Goal: Information Seeking & Learning: Learn about a topic

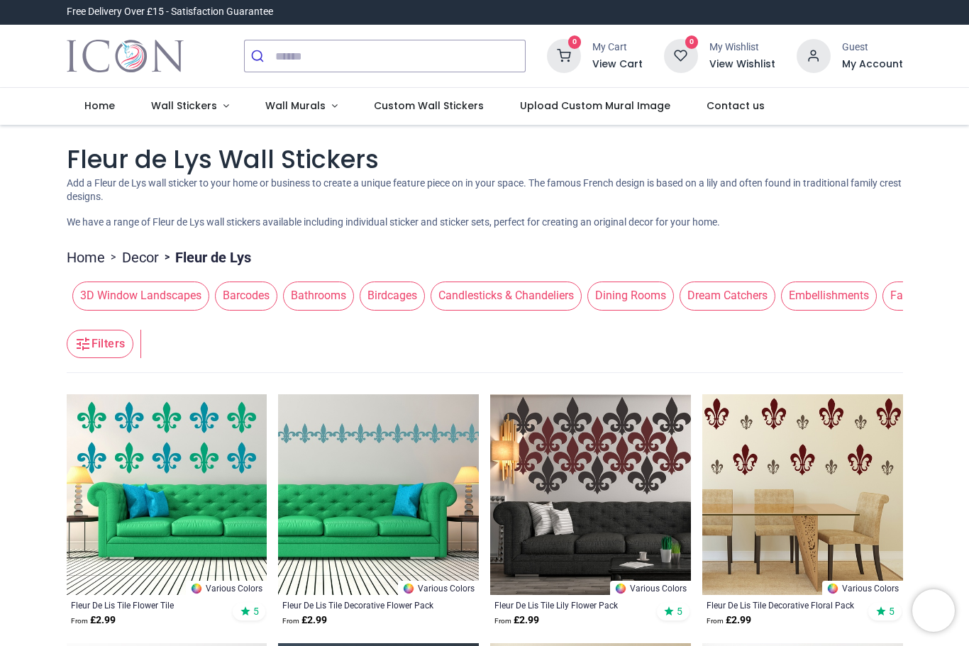
click at [740, 288] on span "Dream Catchers" at bounding box center [728, 296] width 96 height 28
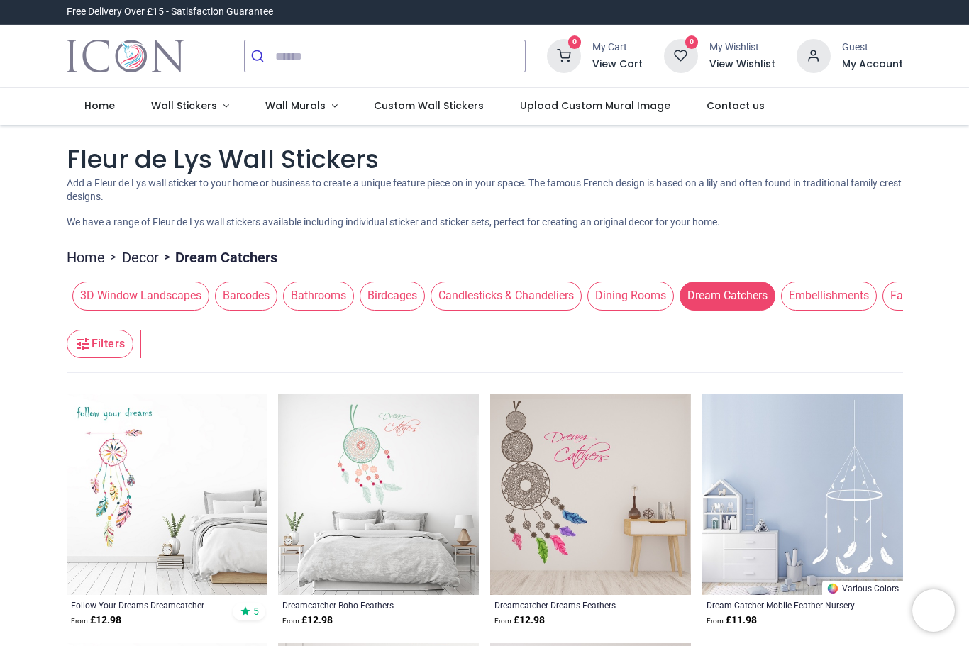
click at [944, 277] on div "Pricelist : Public Pricelist Public Pricelist Fleur de Lys Wall Stickers Home >…" at bounding box center [484, 516] width 969 height 782
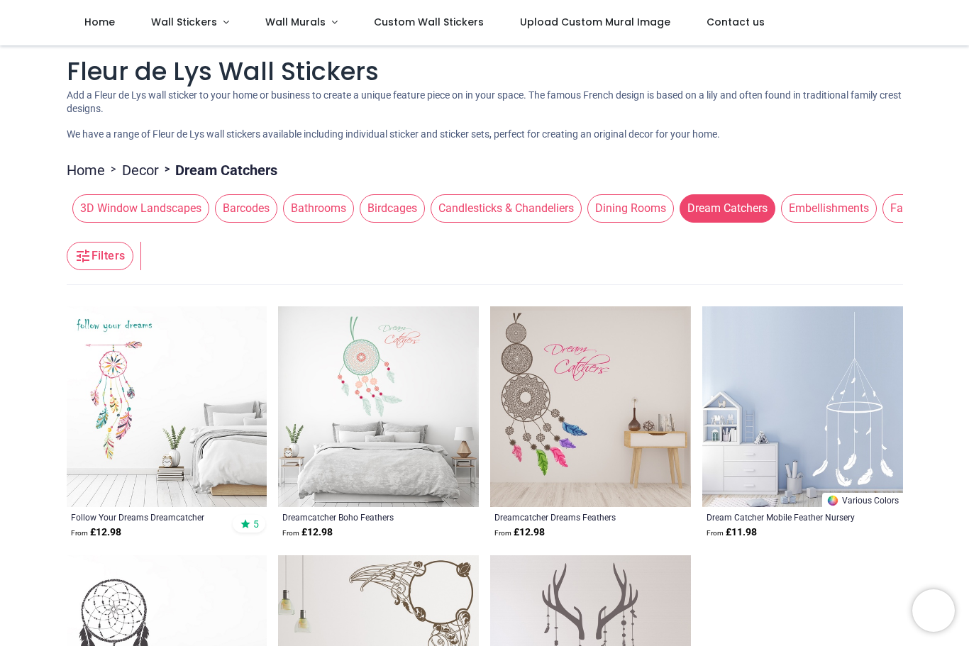
scroll to position [9, 0]
click at [846, 206] on span "Embellishments" at bounding box center [829, 208] width 96 height 28
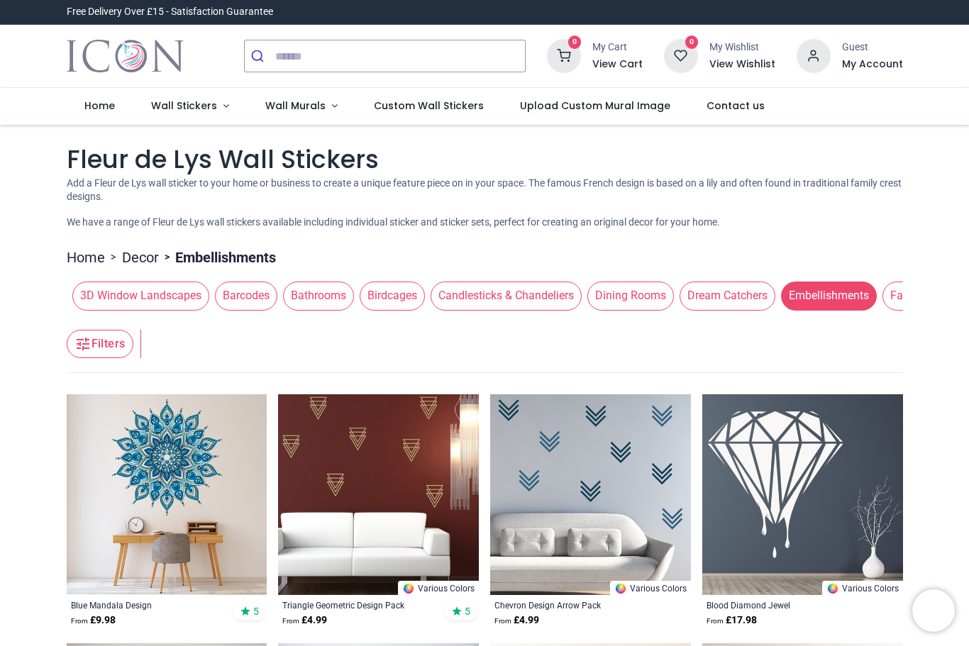
click at [338, 299] on span "Bathrooms" at bounding box center [318, 296] width 71 height 28
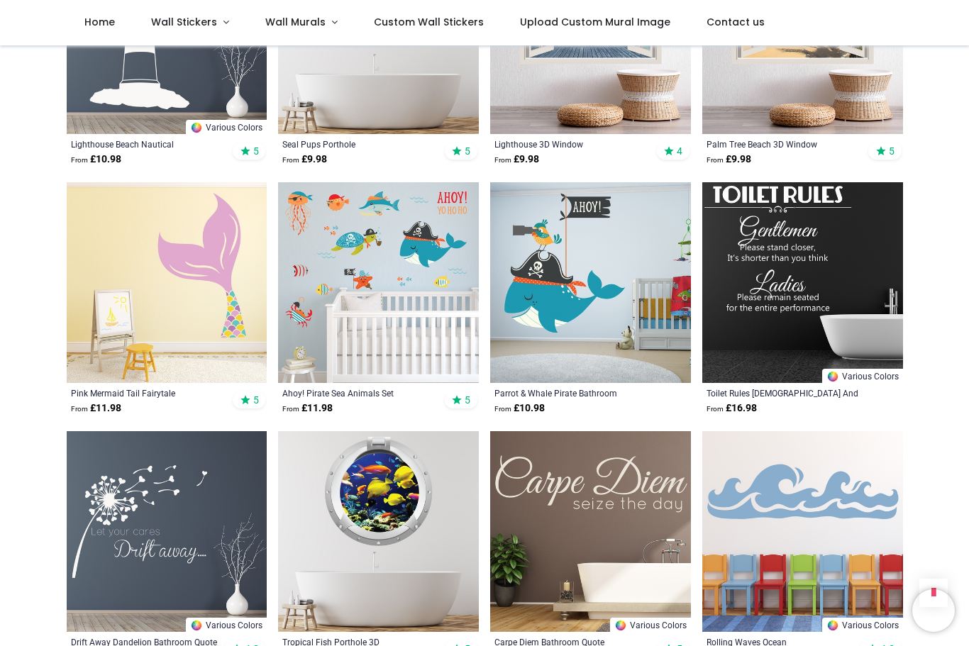
scroll to position [631, 0]
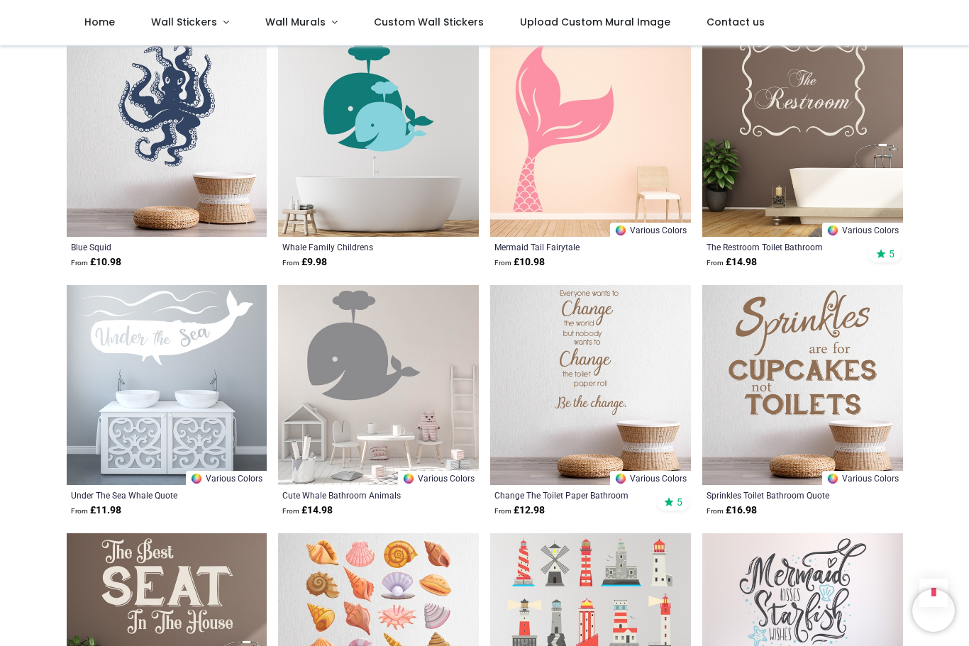
scroll to position [6381, 0]
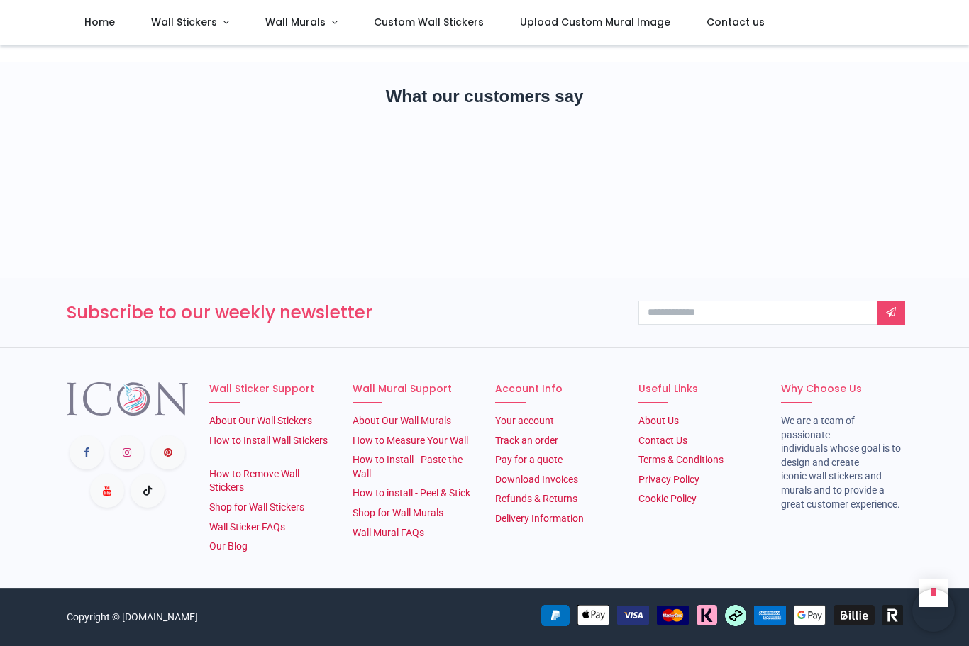
scroll to position [2101, 0]
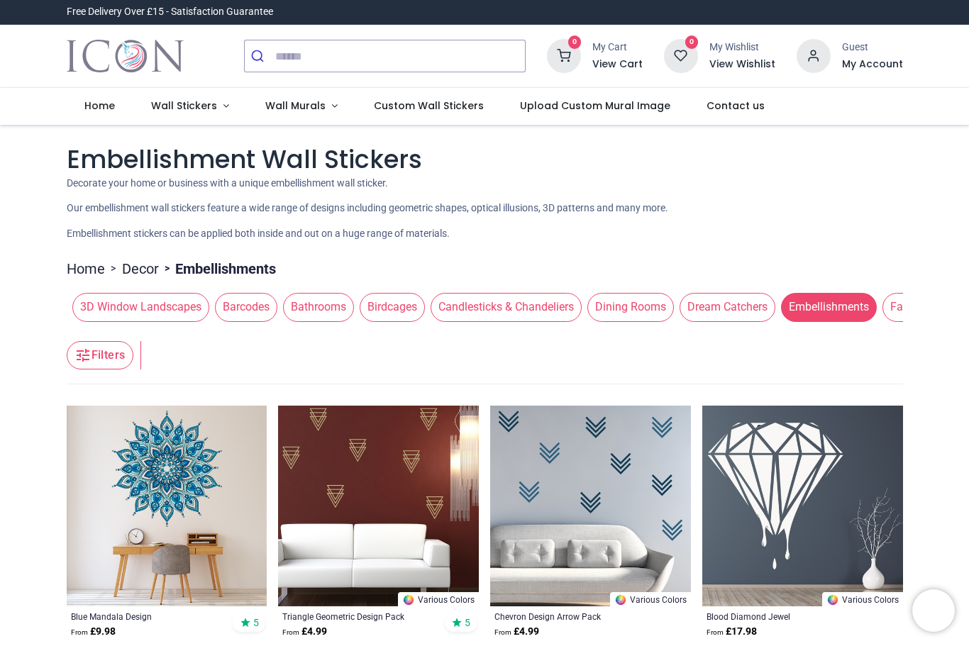
click at [402, 301] on span "Birdcages" at bounding box center [392, 307] width 65 height 28
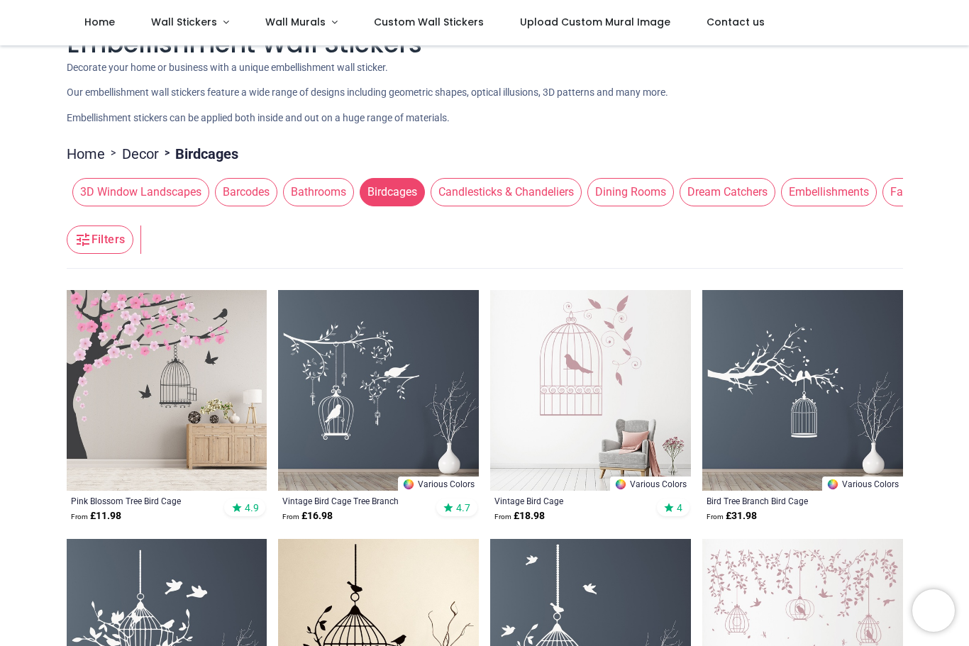
scroll to position [32, 0]
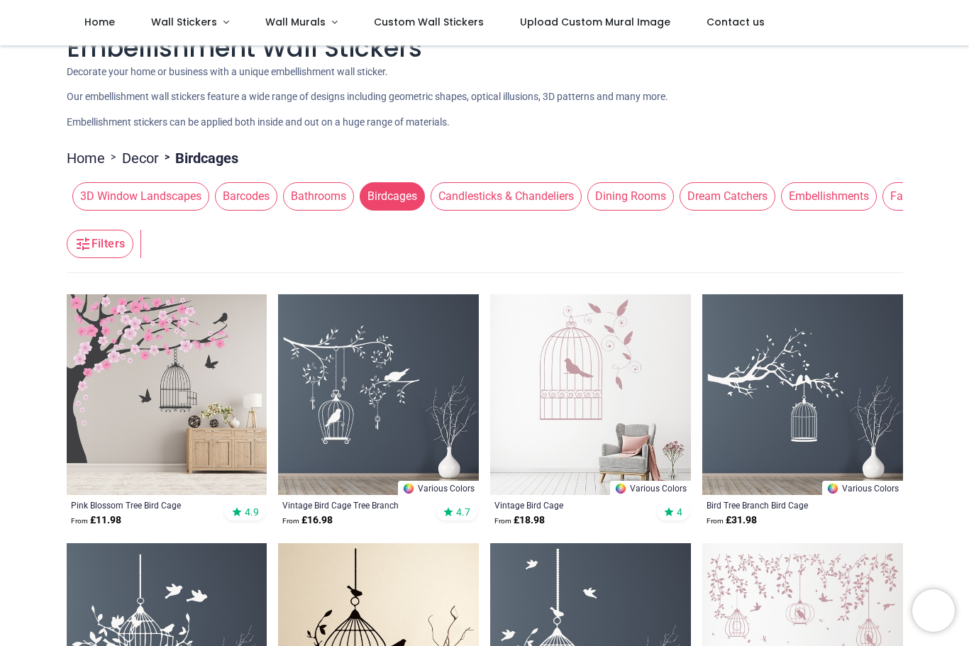
click at [542, 198] on span "Candlesticks & Chandeliers" at bounding box center [506, 196] width 151 height 28
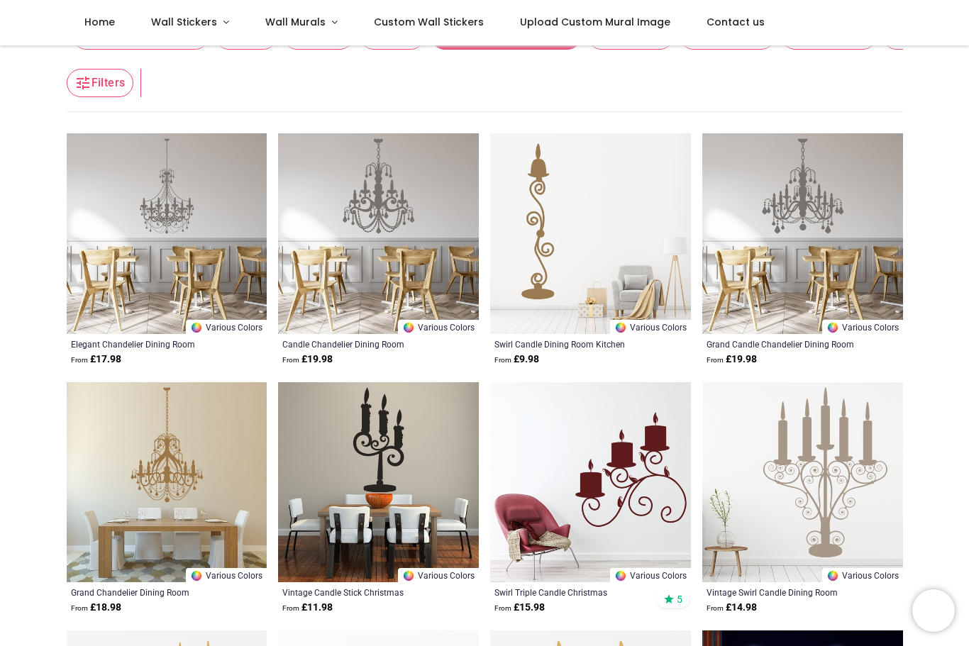
scroll to position [150, 0]
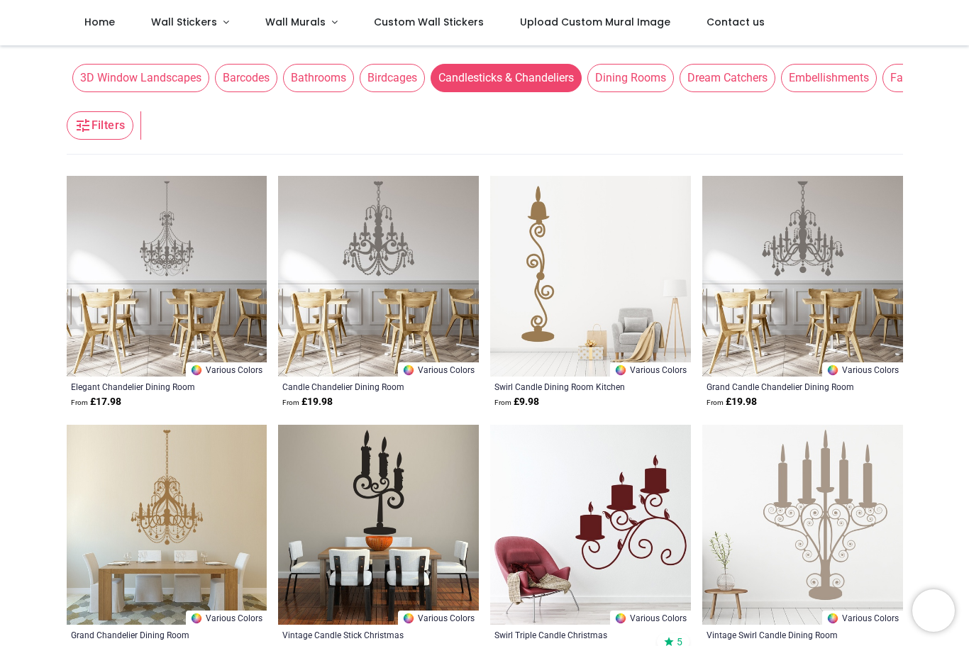
click at [641, 70] on span "Dining Rooms" at bounding box center [630, 78] width 87 height 28
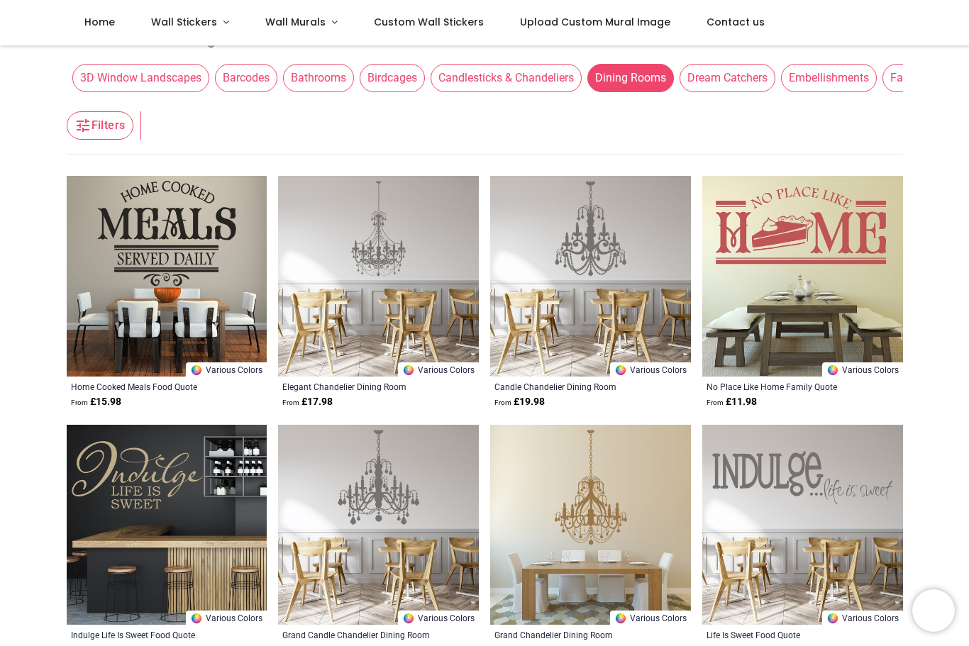
click at [756, 89] on span "Dream Catchers" at bounding box center [728, 78] width 96 height 28
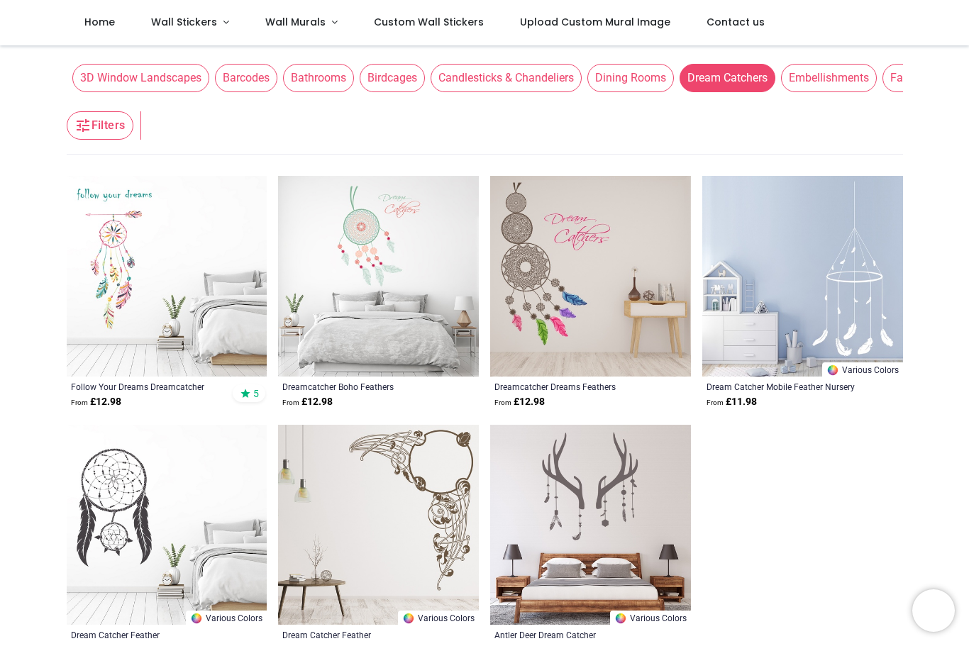
click at [748, 67] on span "Dream Catchers" at bounding box center [728, 78] width 96 height 28
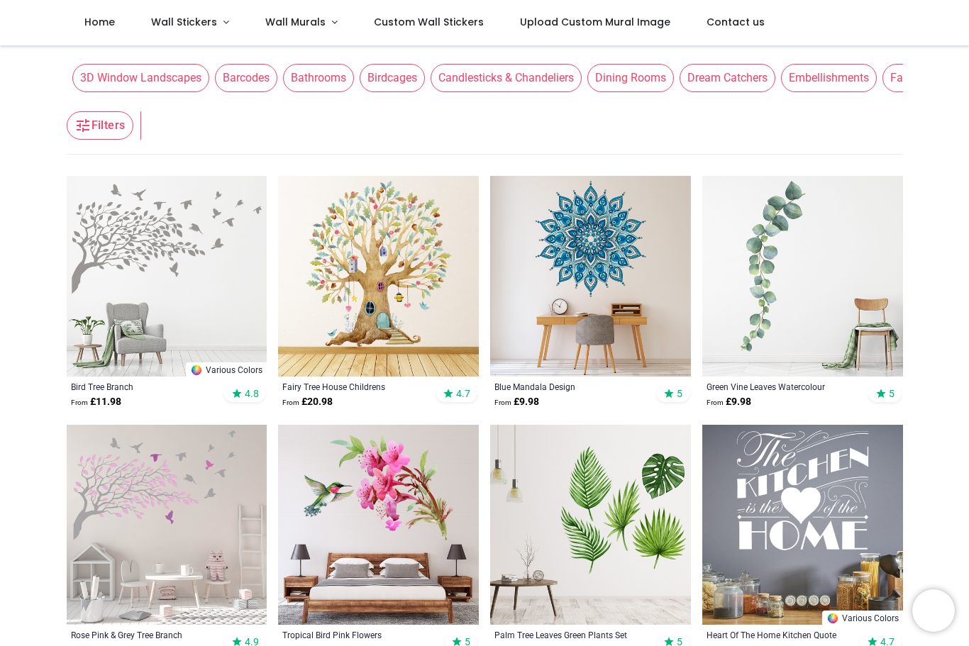
click at [856, 79] on span "Embellishments" at bounding box center [829, 78] width 96 height 28
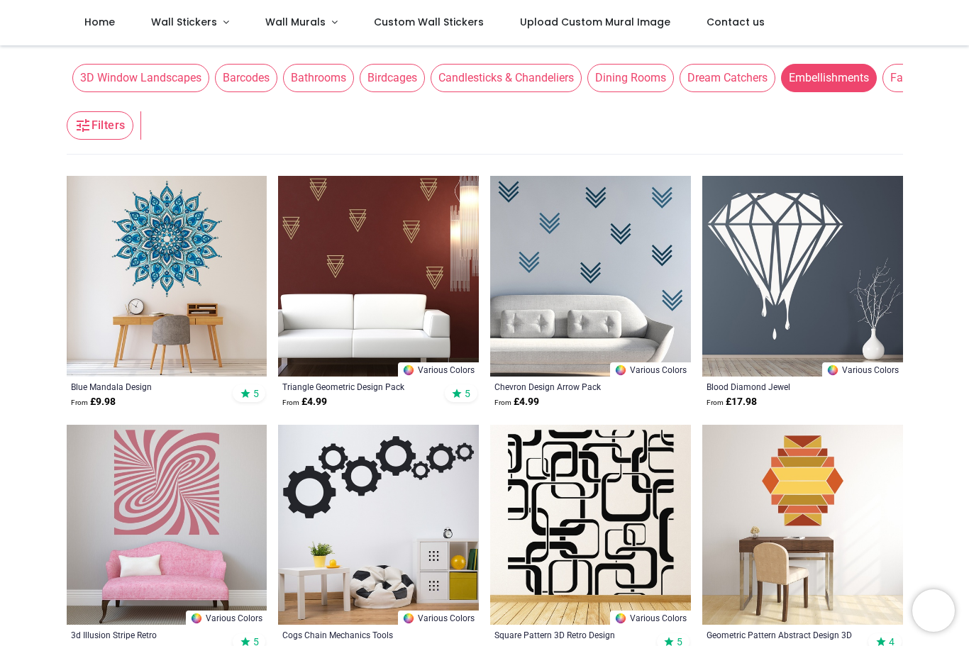
click at [855, 75] on span "Embellishments" at bounding box center [829, 78] width 96 height 28
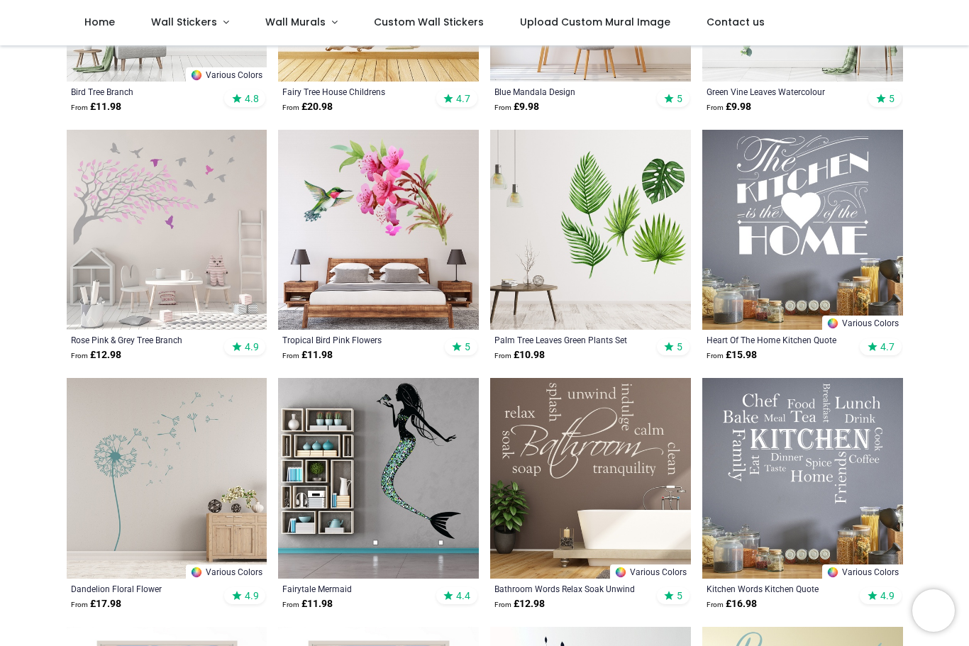
scroll to position [447, 0]
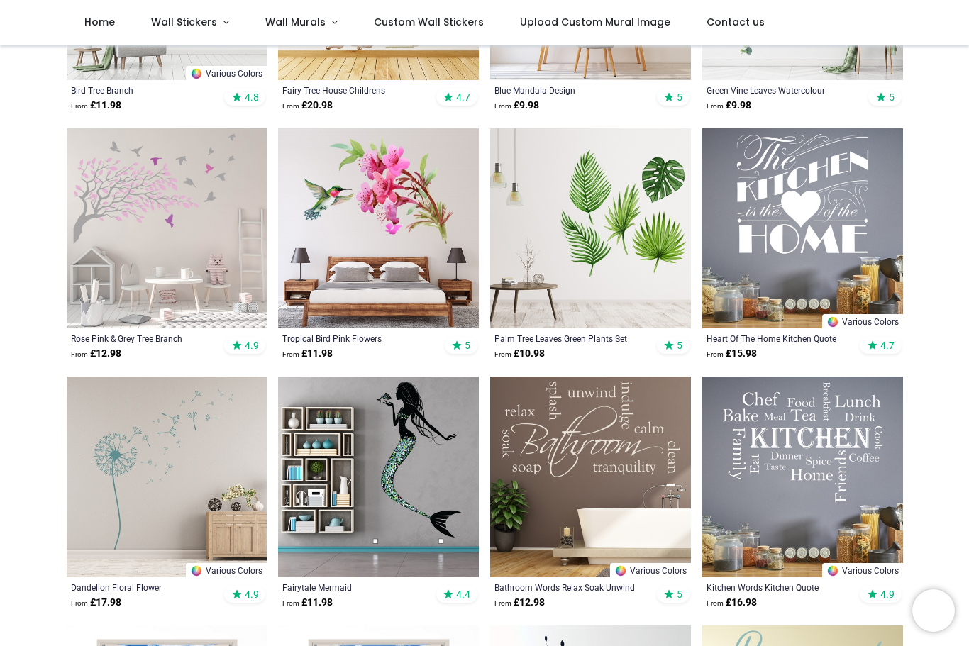
click at [950, 145] on div "Pricelist : Public Pricelist Public Pricelist Embellishment Wall Stickers Decor…" at bounding box center [484, 636] width 969 height 2076
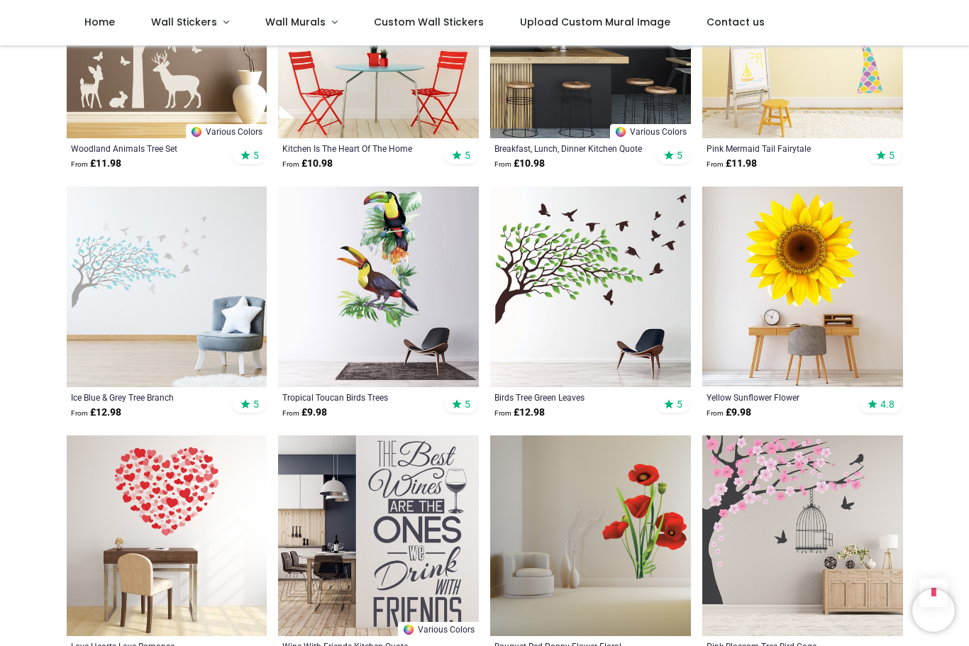
scroll to position [2644, 0]
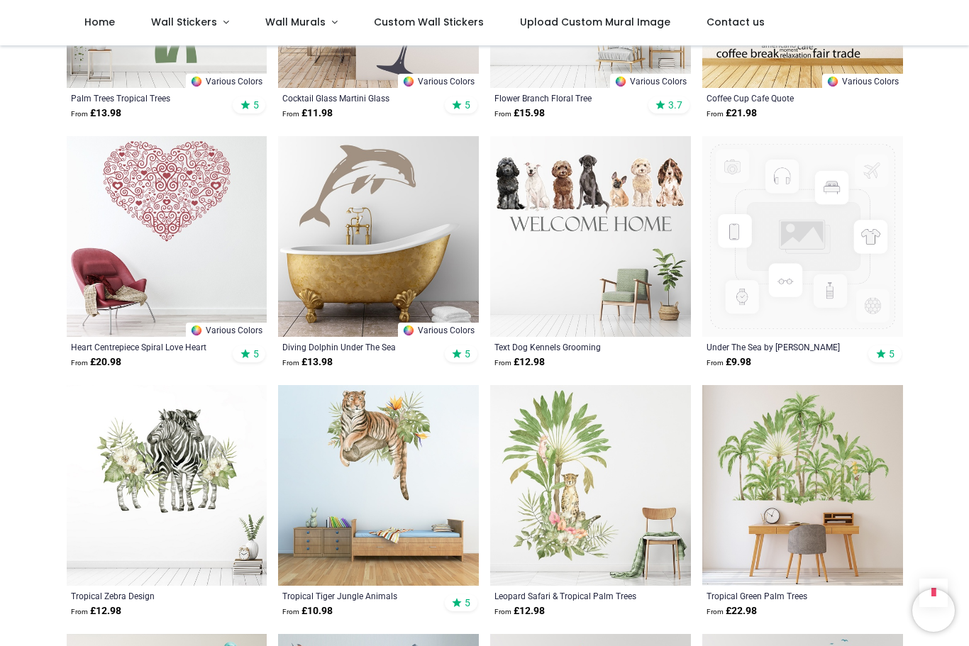
scroll to position [4670, 0]
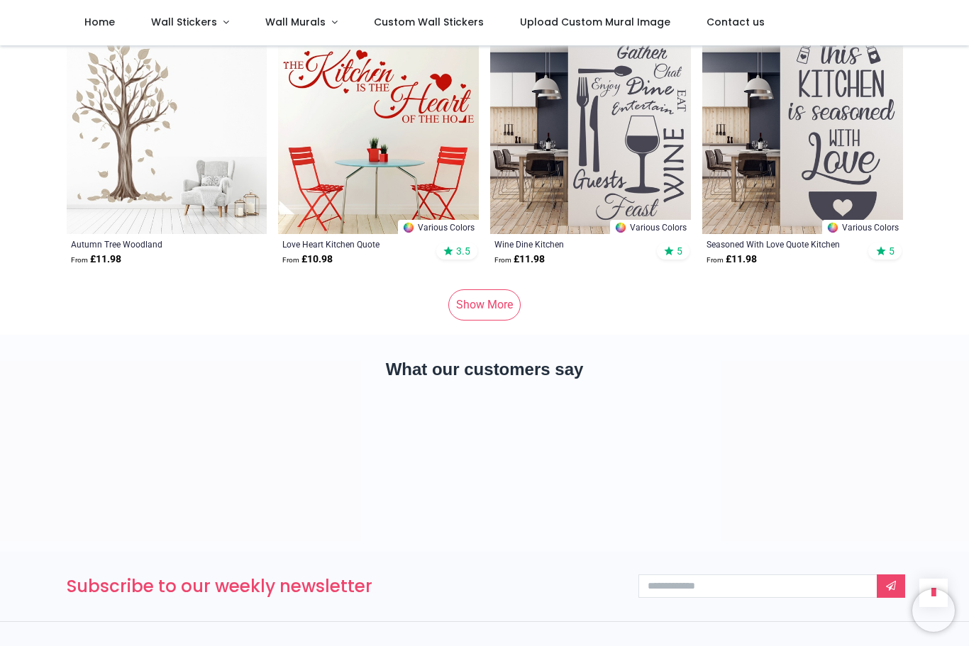
scroll to position [7019, 0]
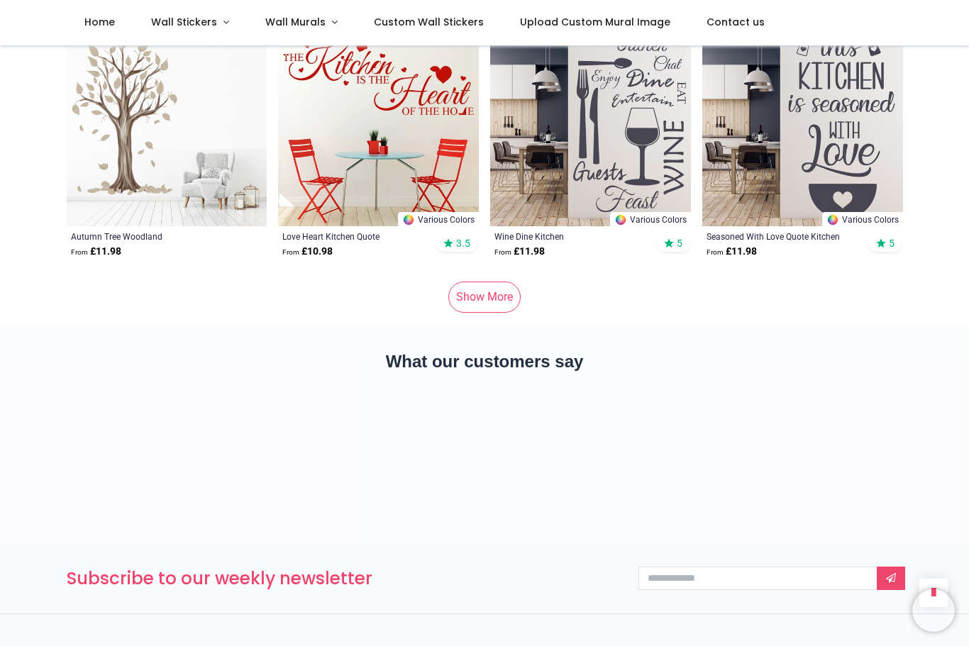
click at [480, 301] on link "Show More" at bounding box center [484, 297] width 72 height 31
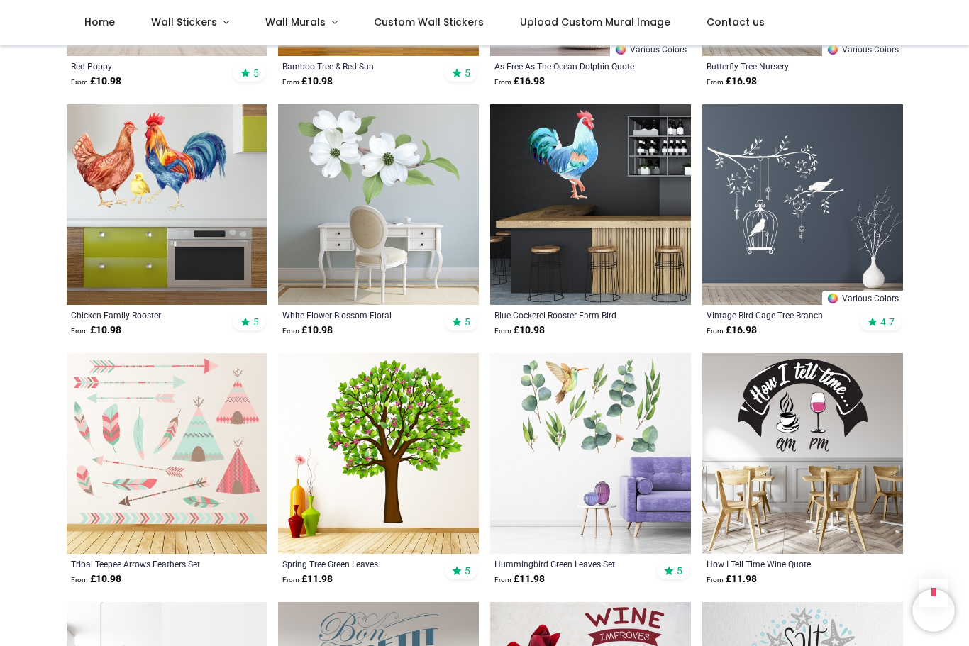
scroll to position [7883, 0]
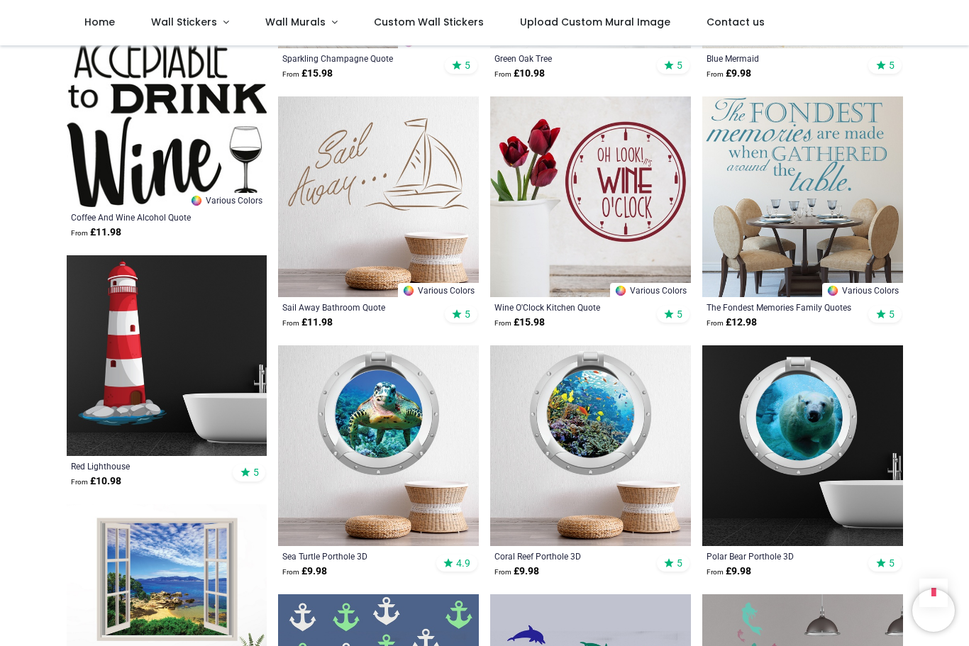
scroll to position [9687, 0]
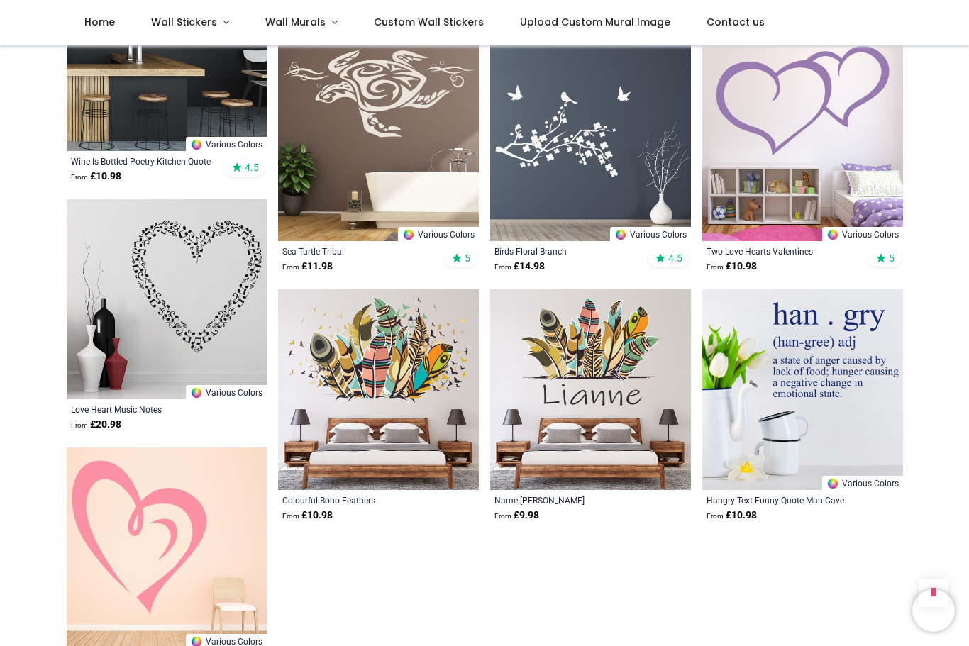
scroll to position [11982, 0]
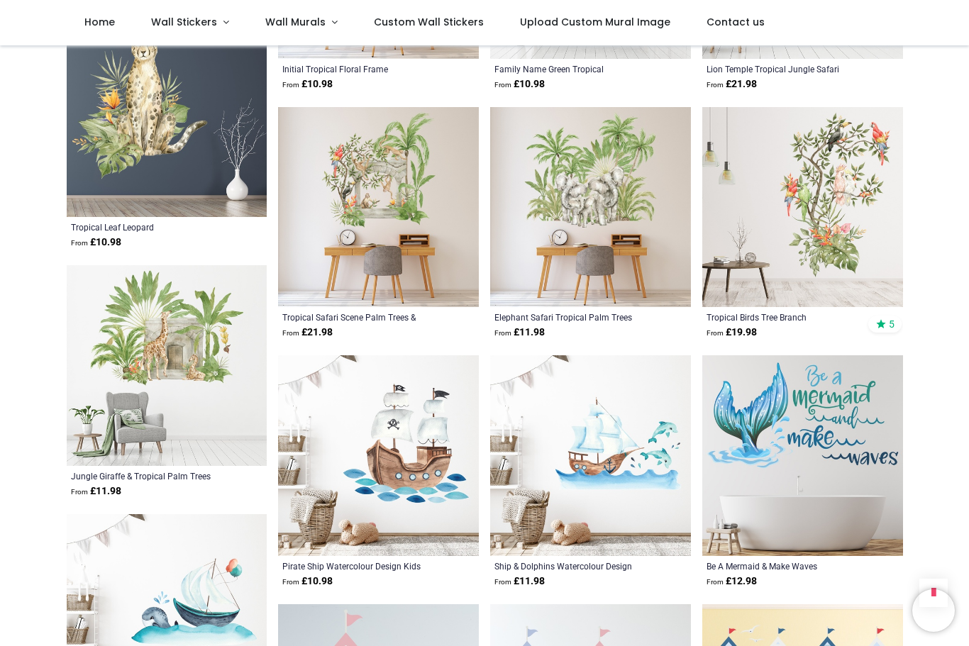
scroll to position [13408, 0]
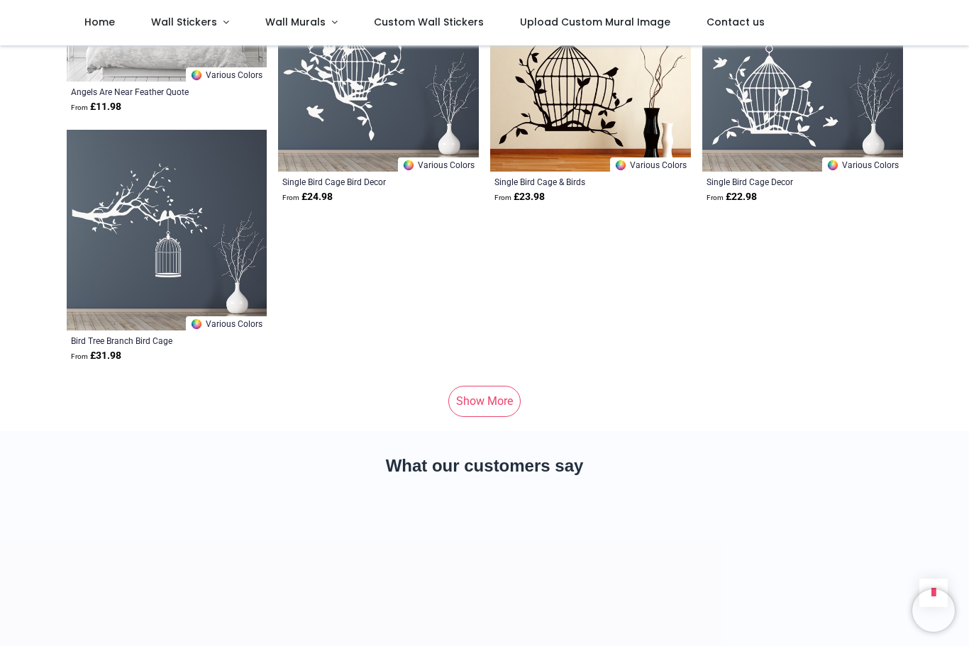
scroll to position [15822, 0]
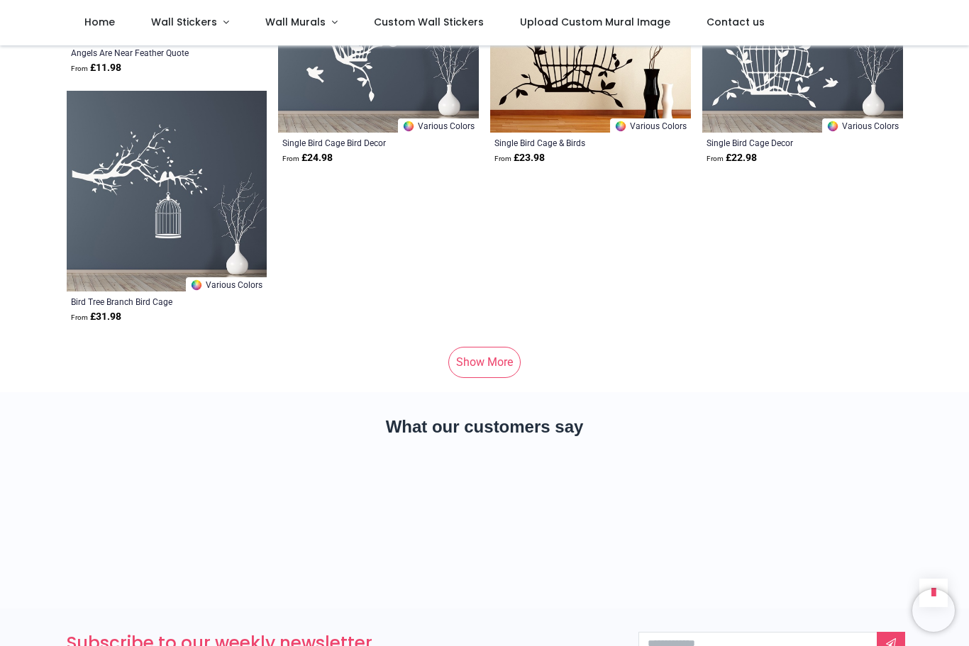
click at [492, 365] on link "Show More" at bounding box center [484, 362] width 72 height 31
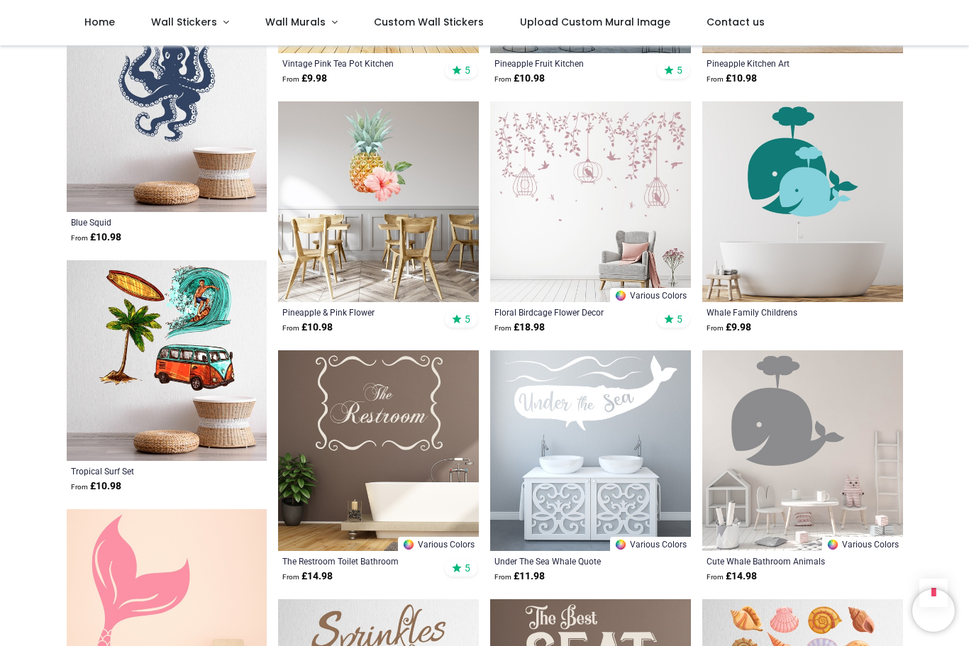
scroll to position [19632, 0]
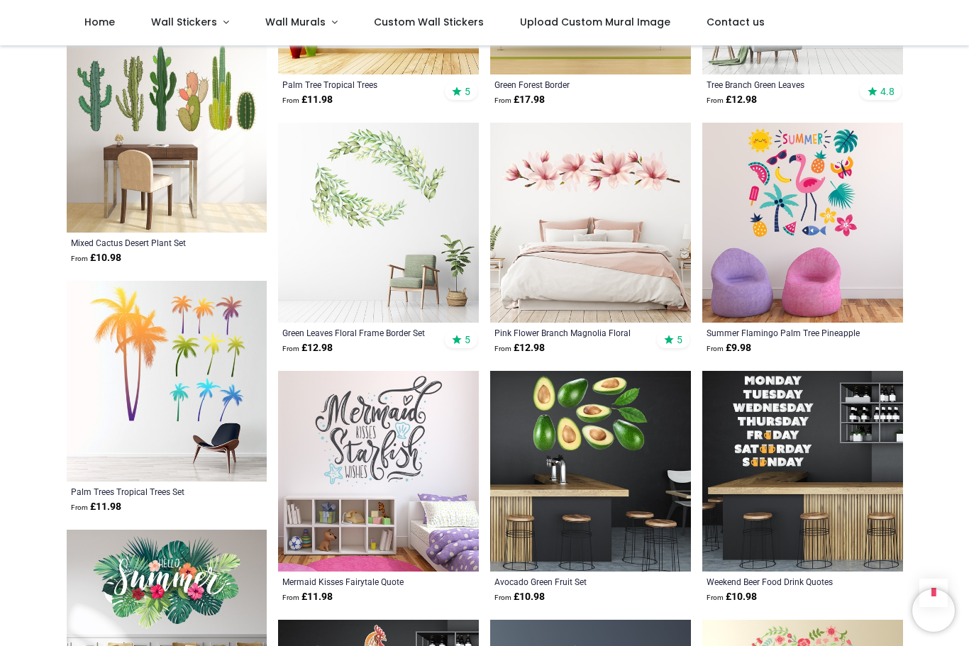
scroll to position [21356, 0]
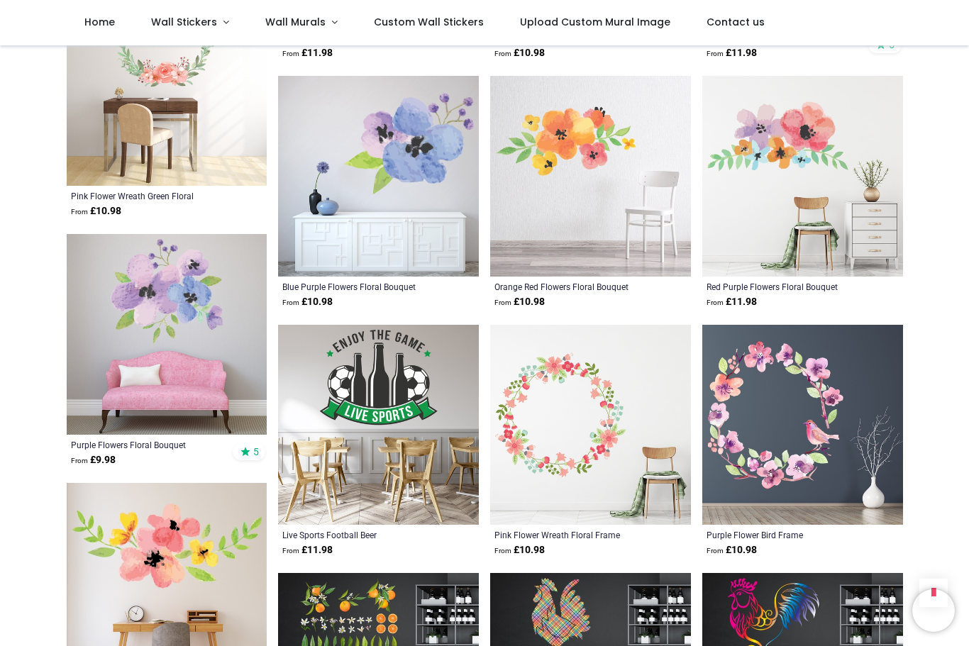
scroll to position [23144, 0]
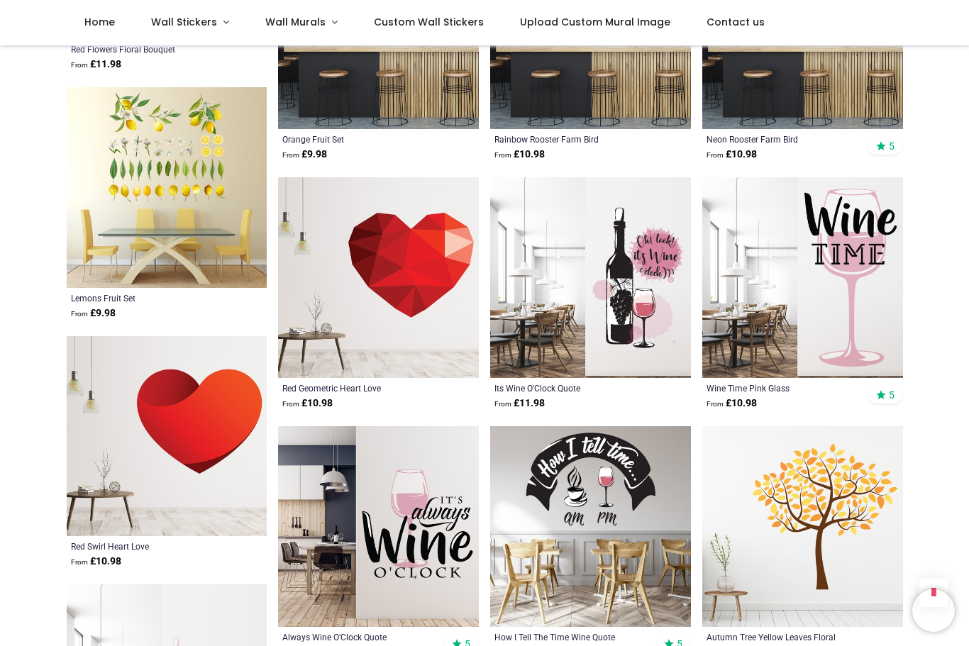
scroll to position [23790, 0]
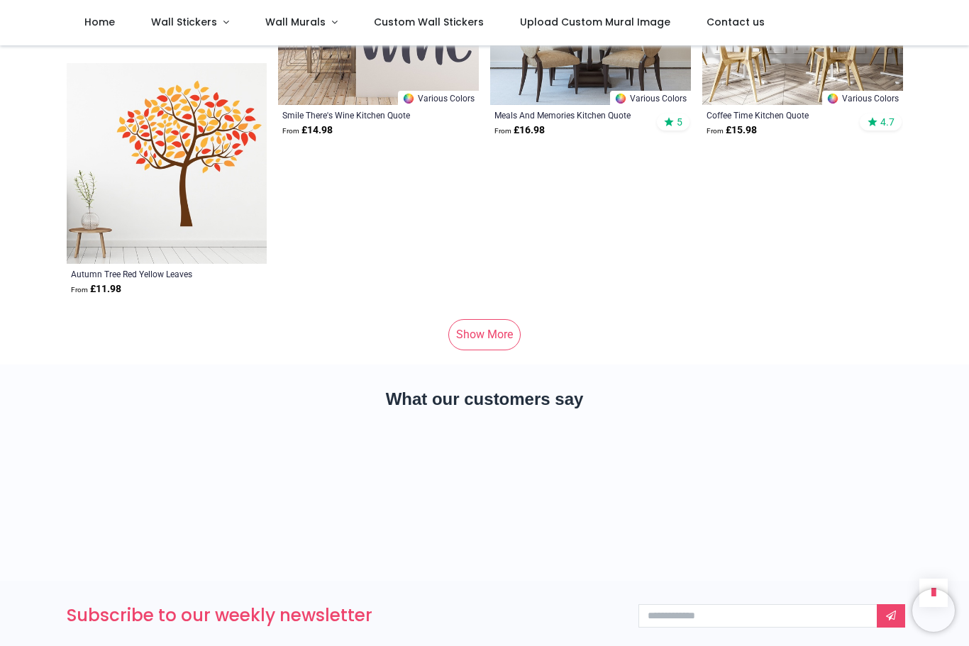
scroll to position [24579, 0]
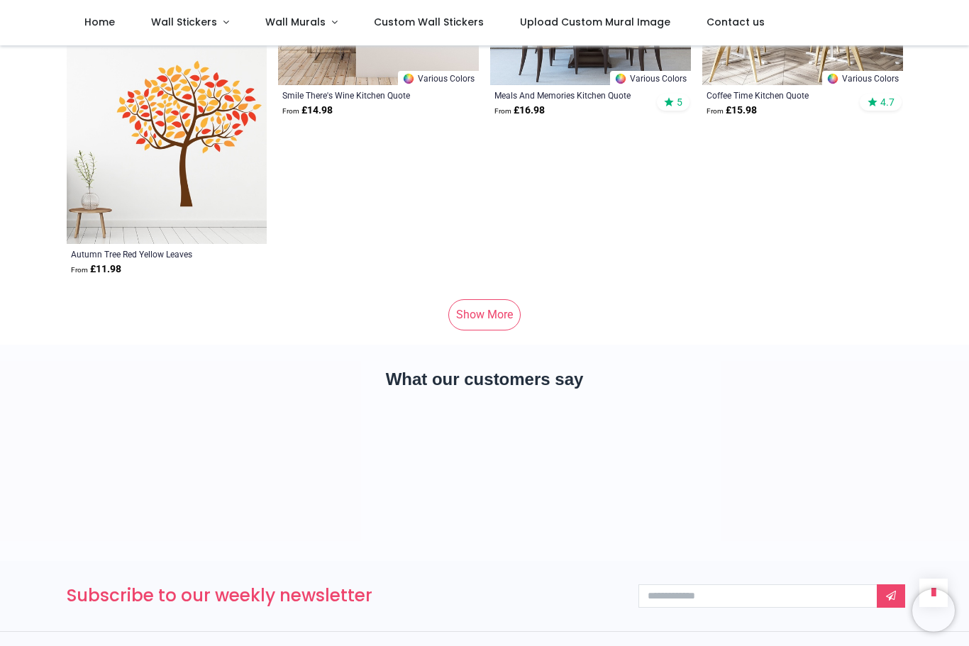
click at [490, 313] on link "Show More" at bounding box center [484, 314] width 72 height 31
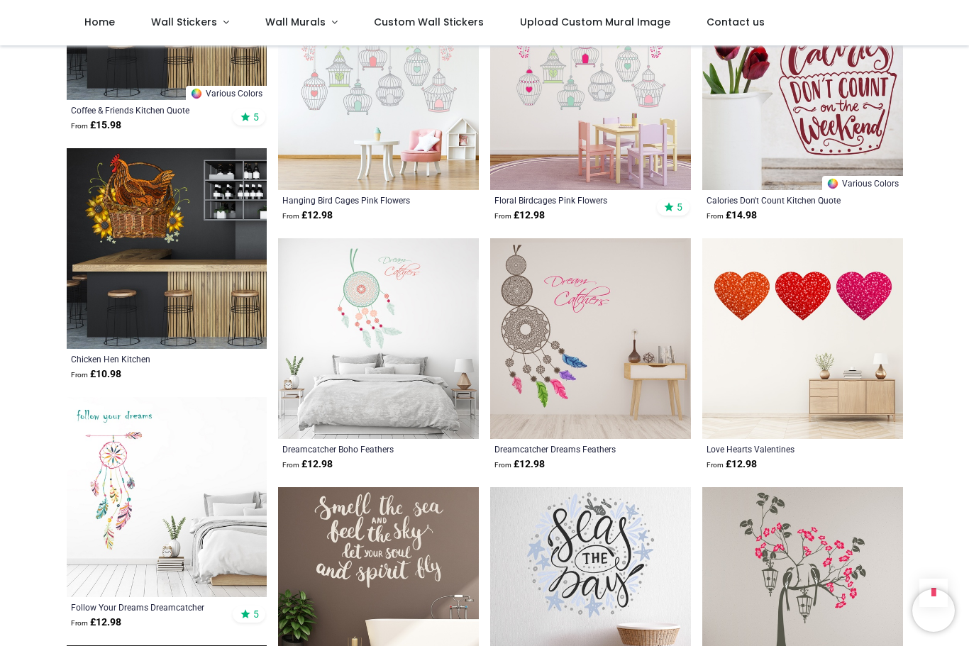
scroll to position [25838, 0]
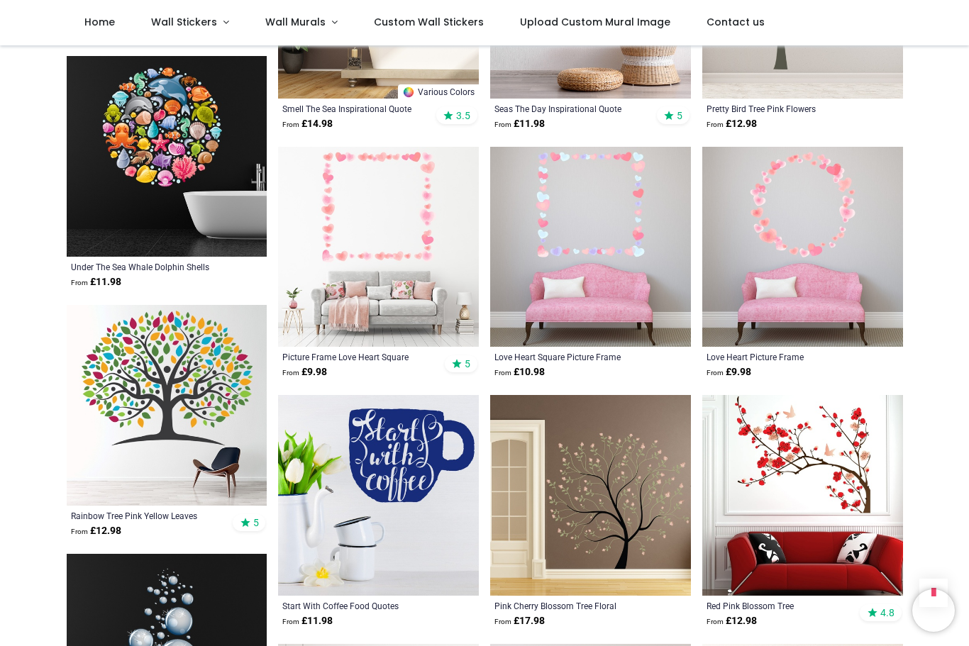
scroll to position [26308, 0]
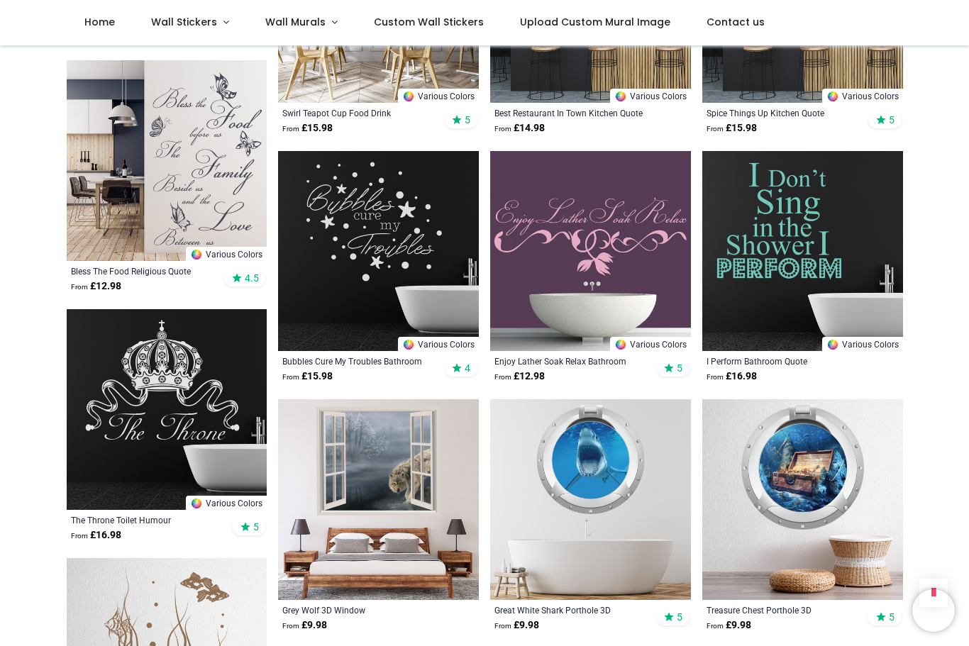
scroll to position [29290, 0]
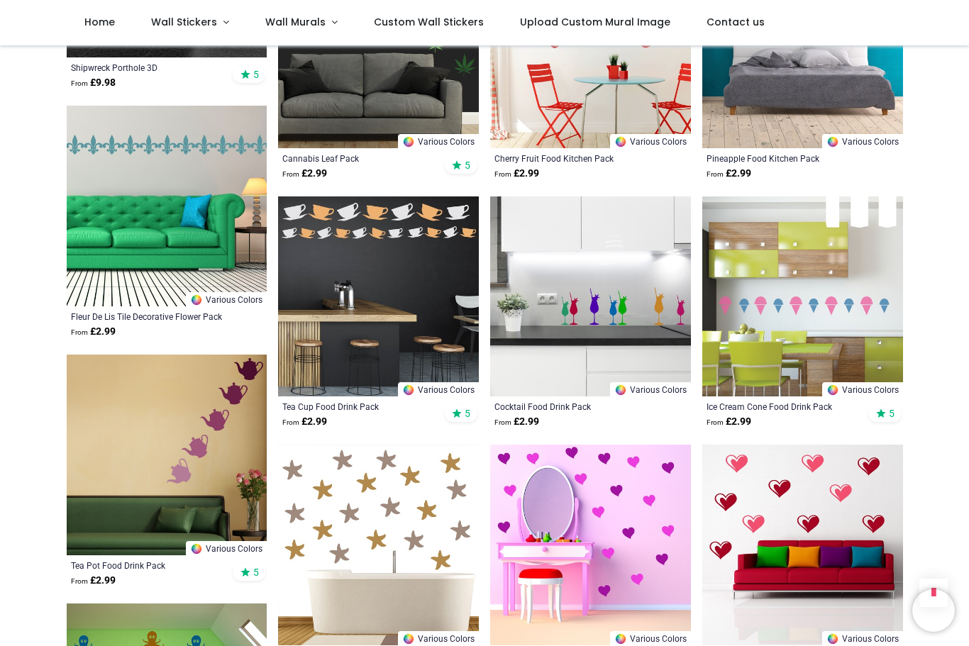
scroll to position [30290, 0]
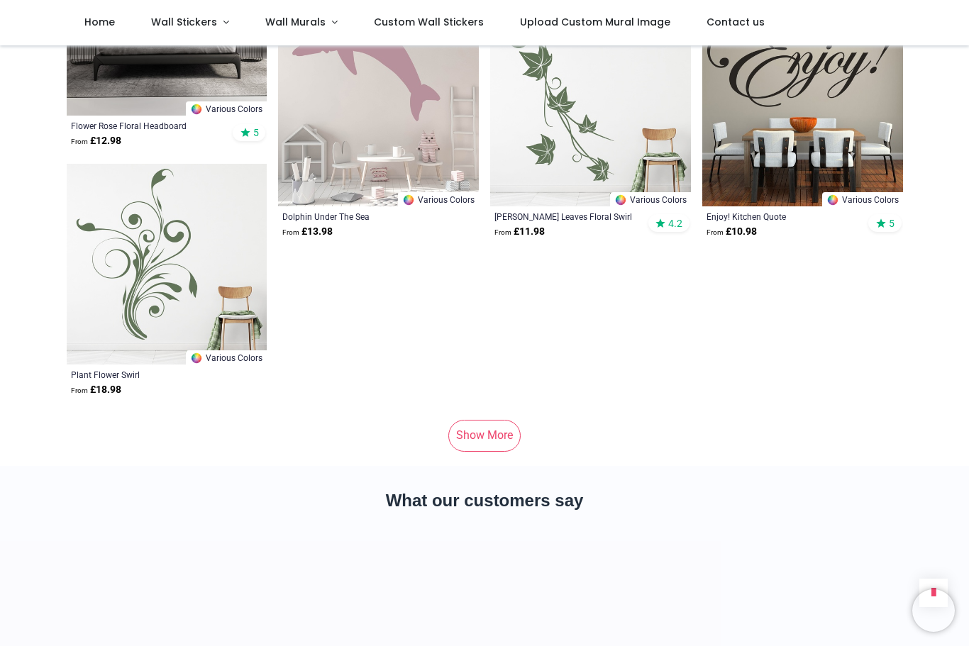
scroll to position [33171, 0]
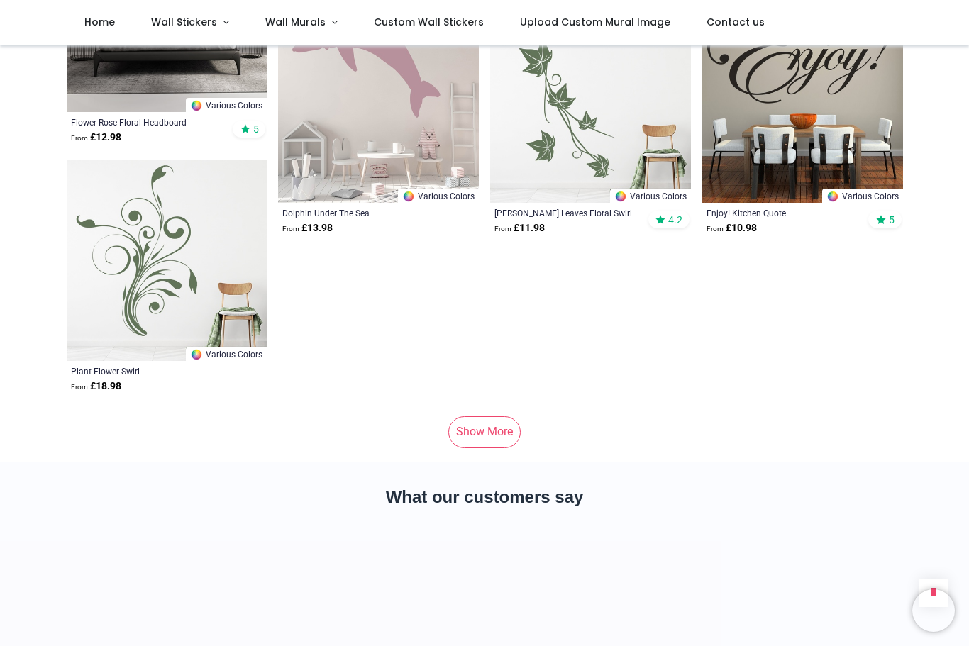
click at [480, 433] on link "Show More" at bounding box center [484, 431] width 72 height 31
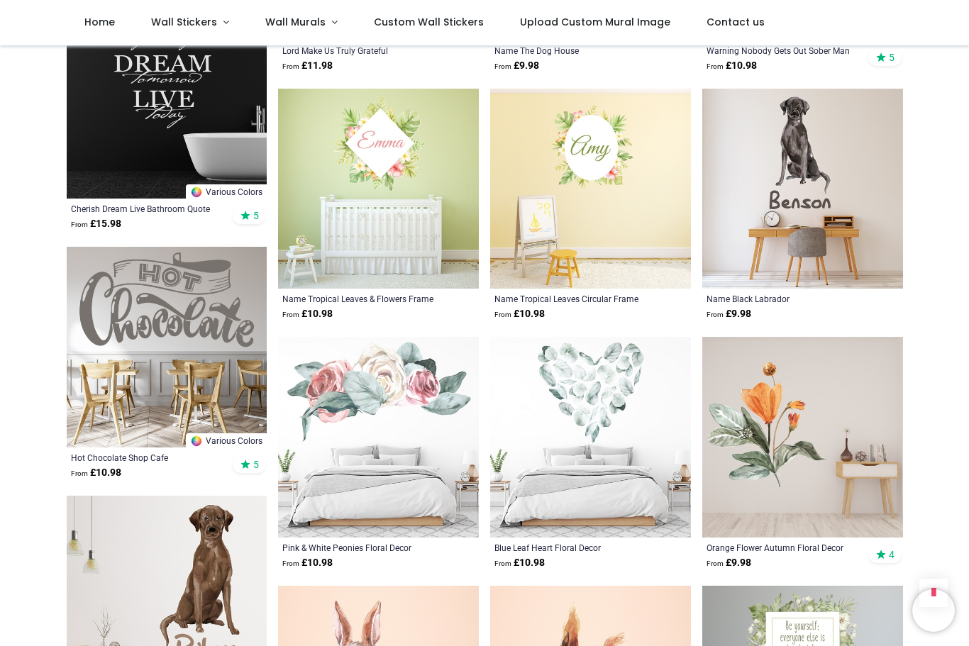
scroll to position [34326, 0]
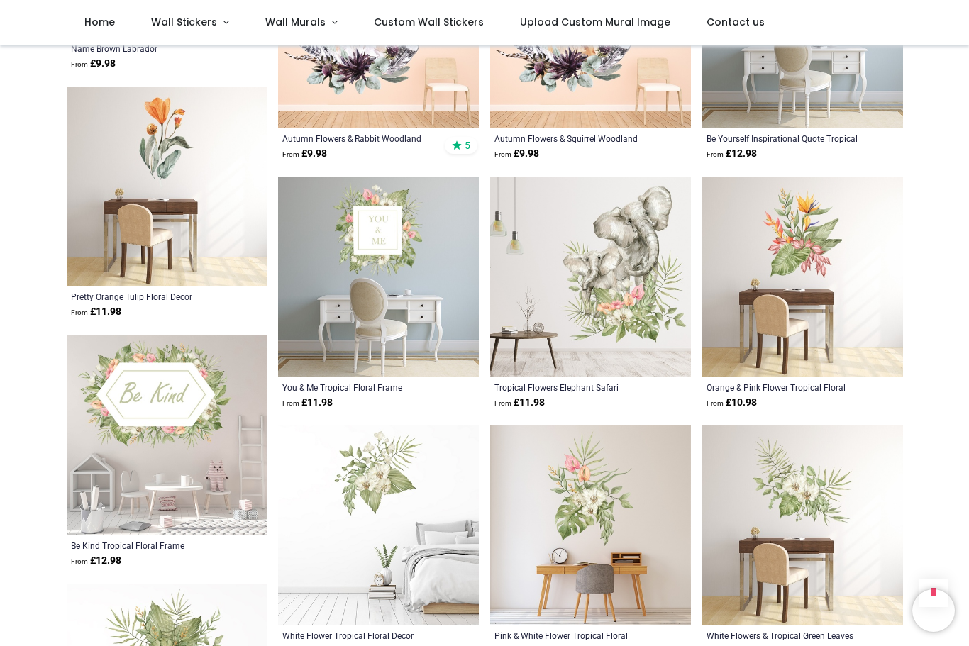
scroll to position [34988, 0]
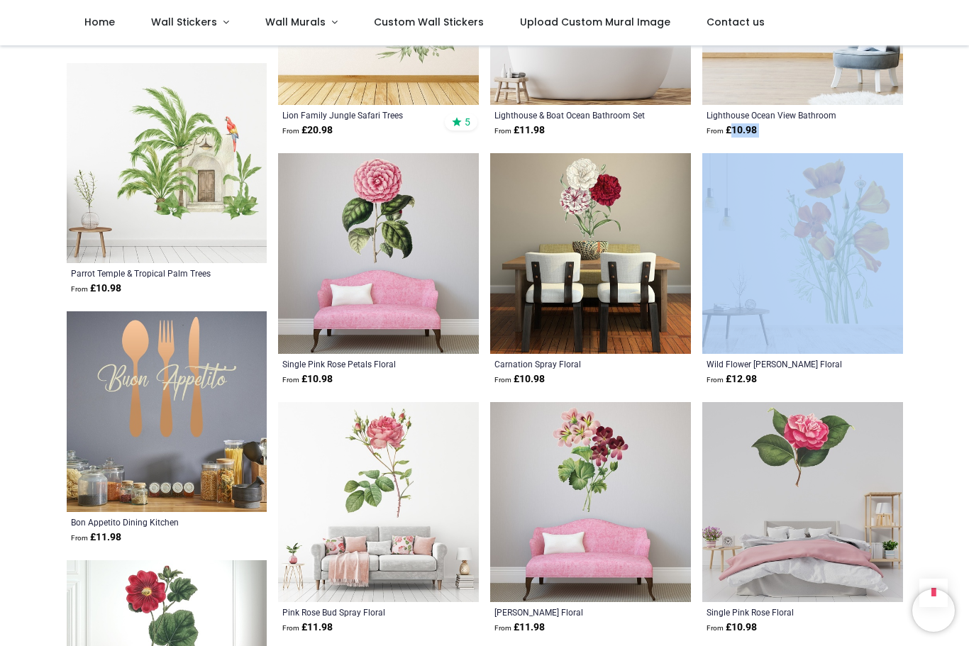
scroll to position [36006, 0]
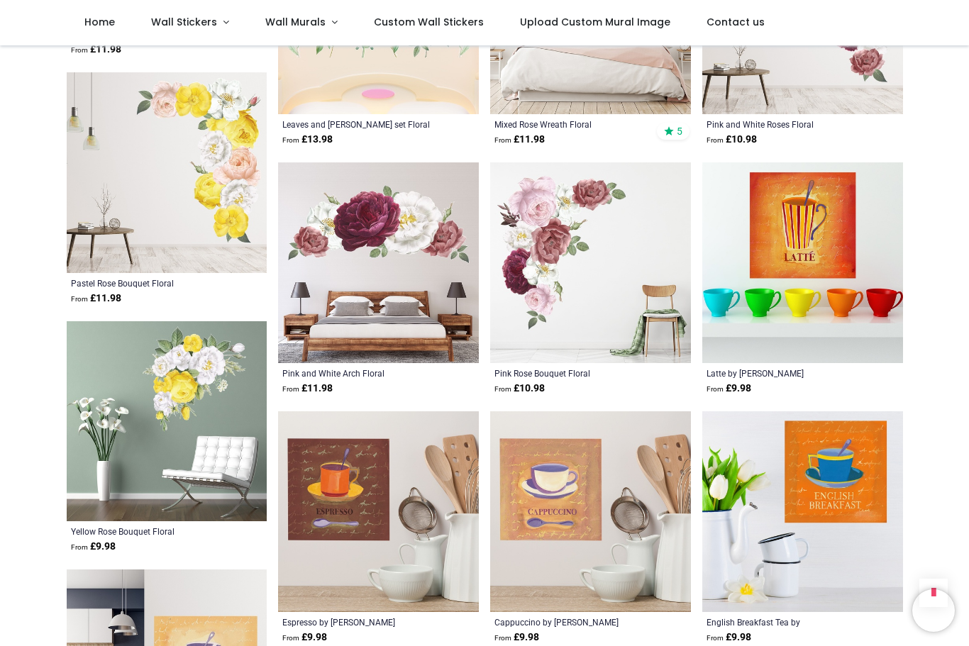
scroll to position [36744, 0]
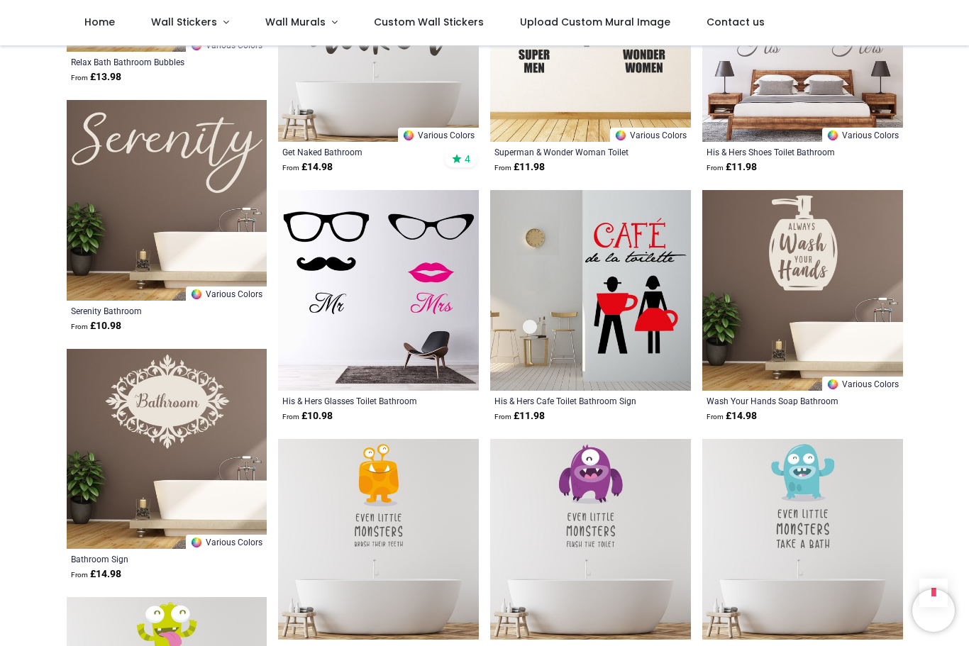
scroll to position [39702, 0]
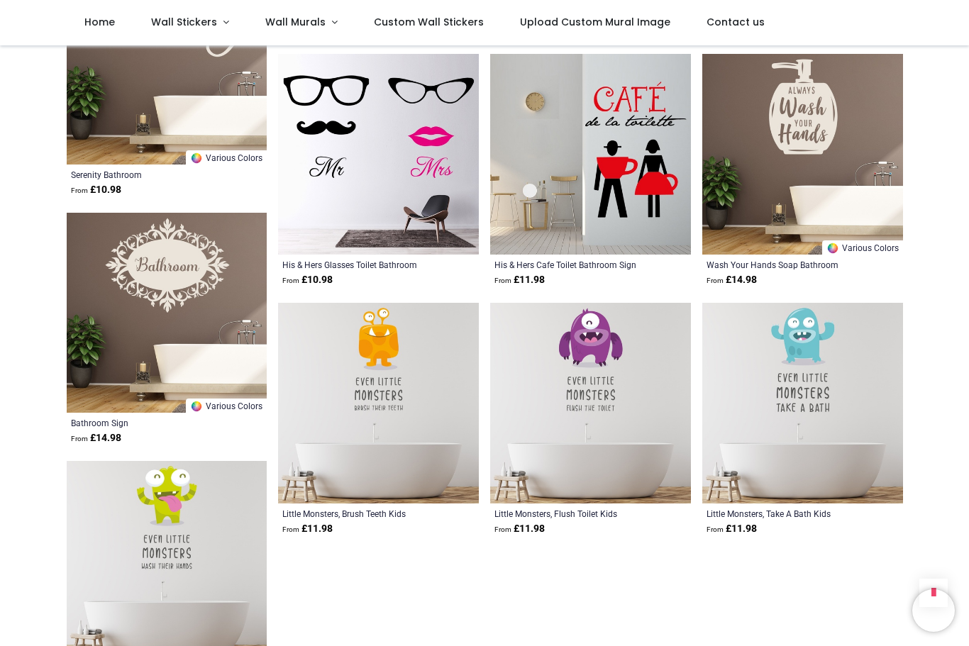
scroll to position [39821, 0]
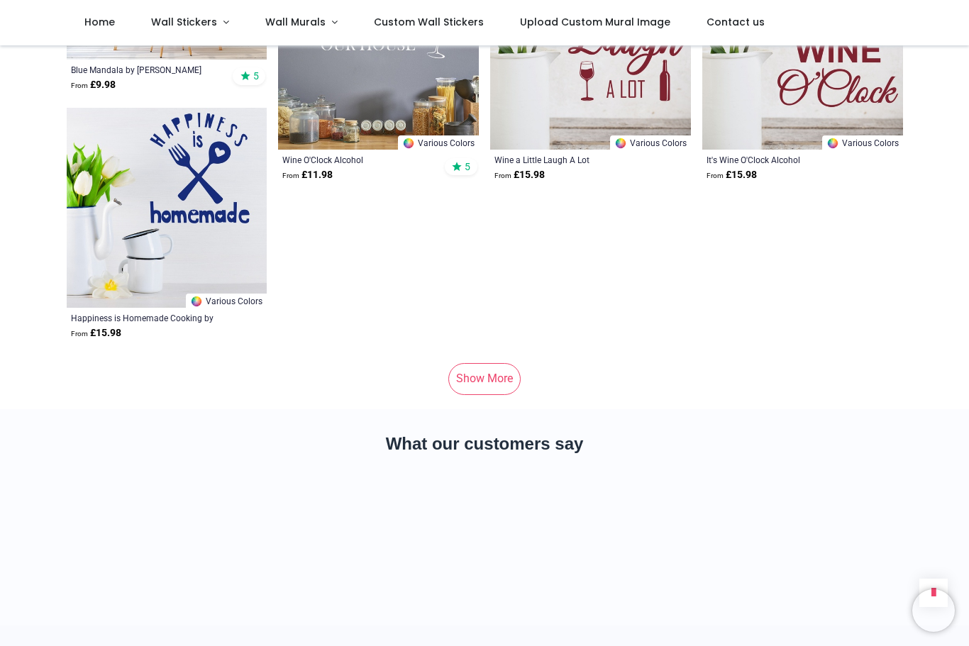
scroll to position [41936, 0]
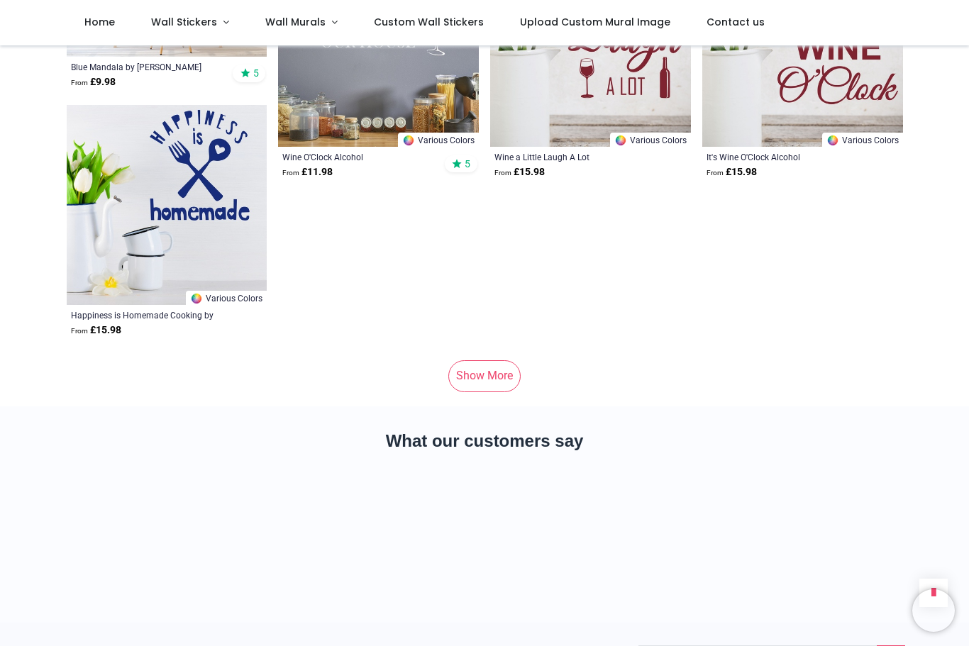
click at [485, 376] on link "Show More" at bounding box center [484, 375] width 72 height 31
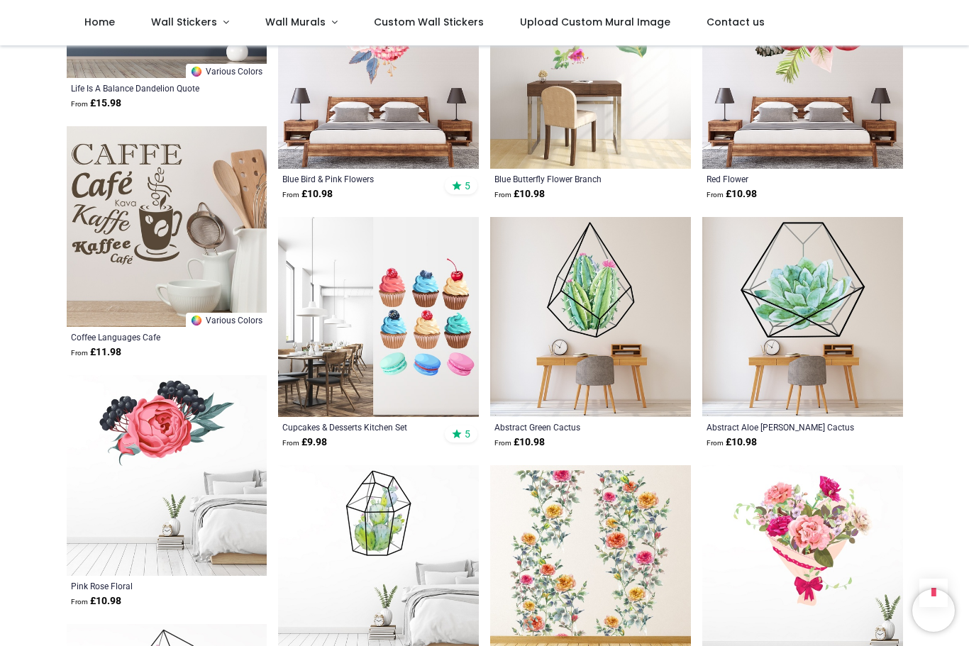
scroll to position [43168, 0]
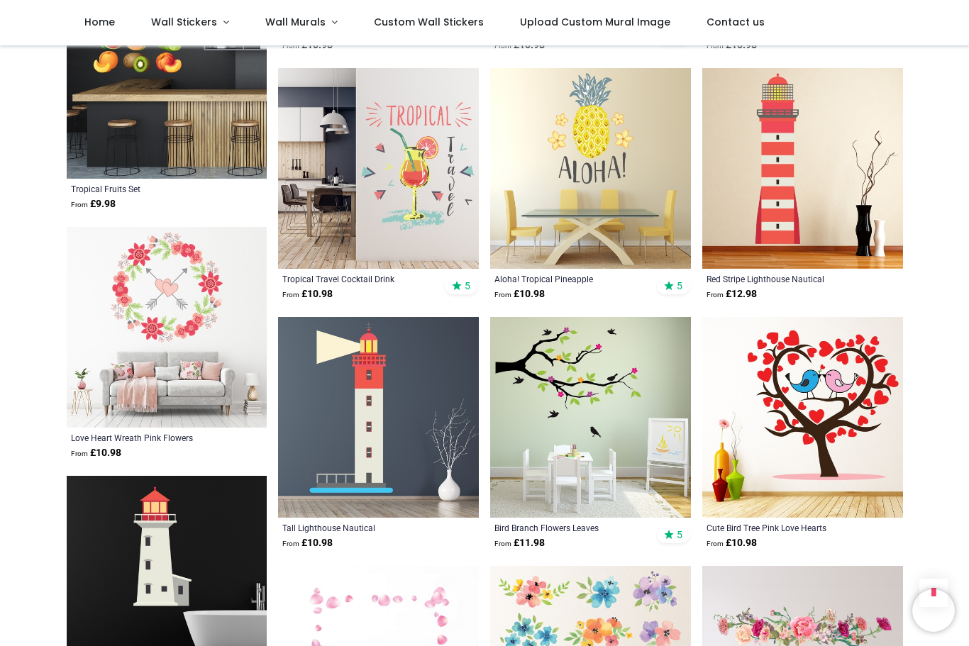
scroll to position [45547, 0]
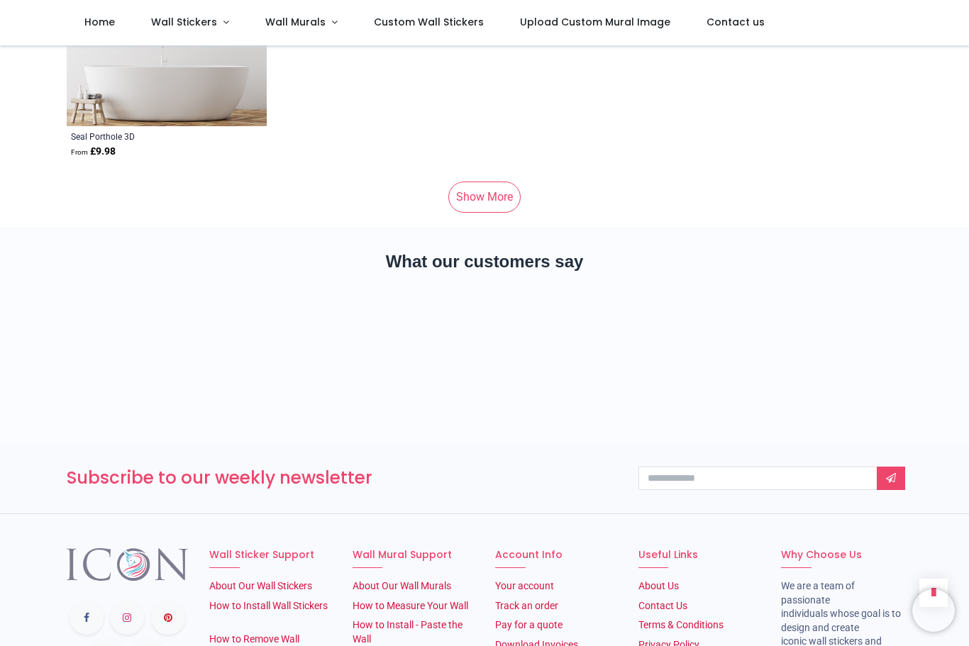
scroll to position [50839, 0]
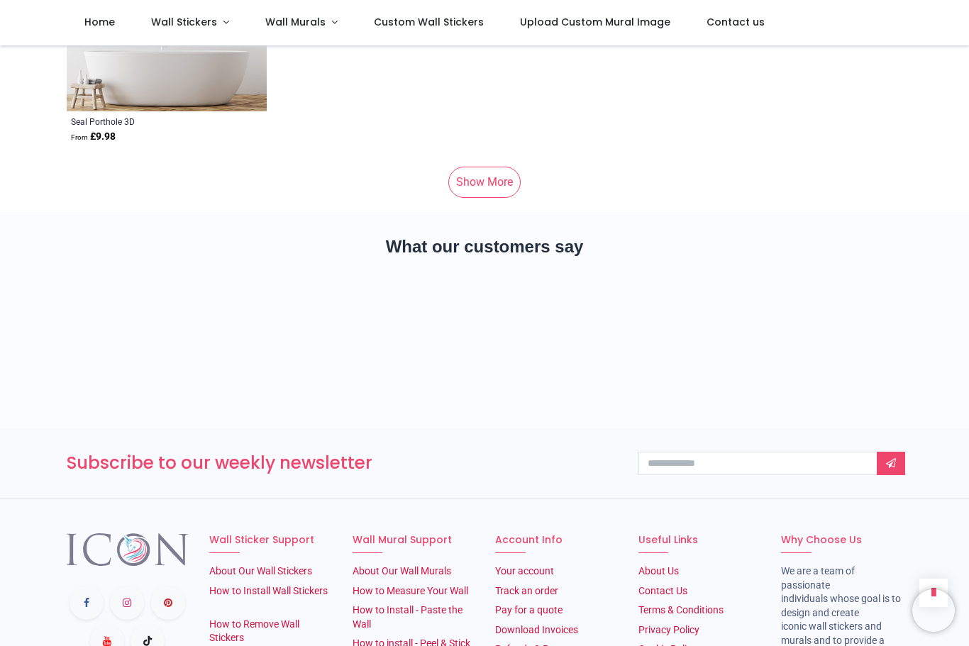
click at [483, 183] on link "Show More" at bounding box center [484, 182] width 72 height 31
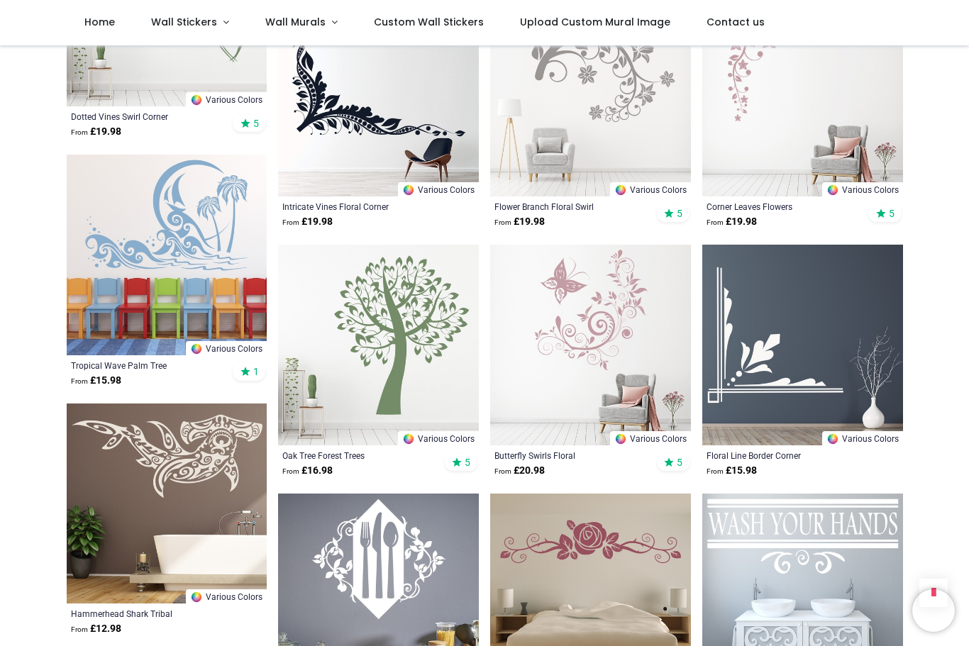
scroll to position [54577, 0]
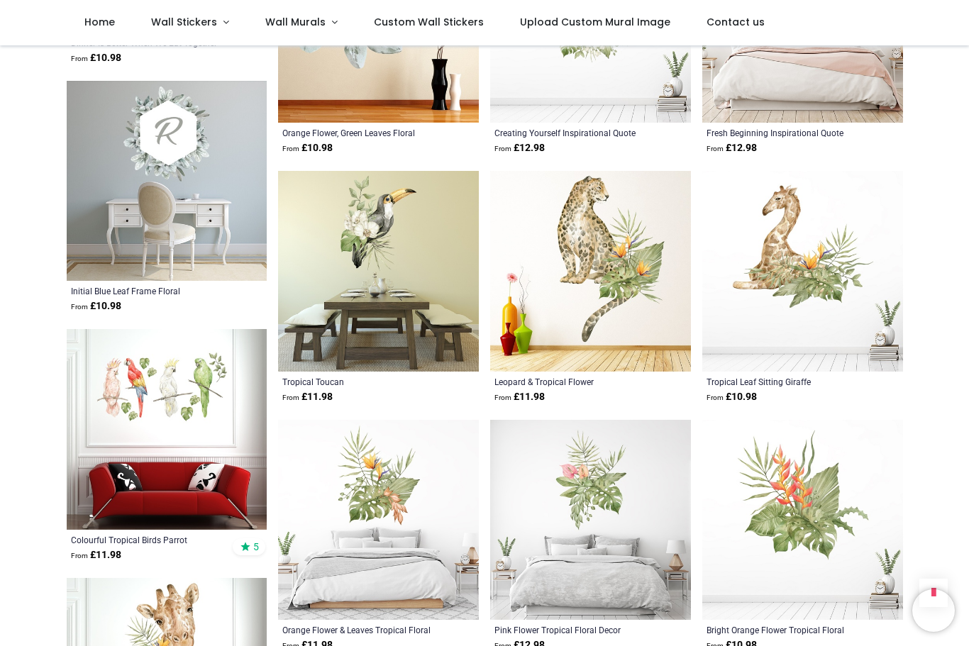
scroll to position [57840, 0]
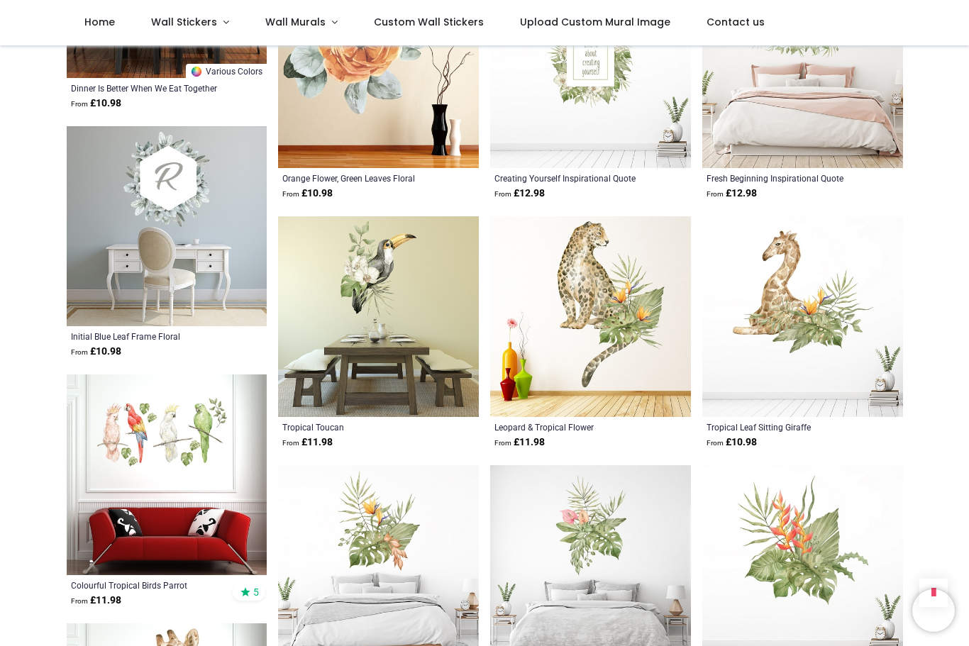
click at [798, 299] on img at bounding box center [802, 316] width 201 height 201
click at [793, 311] on img at bounding box center [802, 316] width 201 height 201
click at [747, 422] on div "Tropical Leaf Sitting Giraffe" at bounding box center [784, 426] width 154 height 11
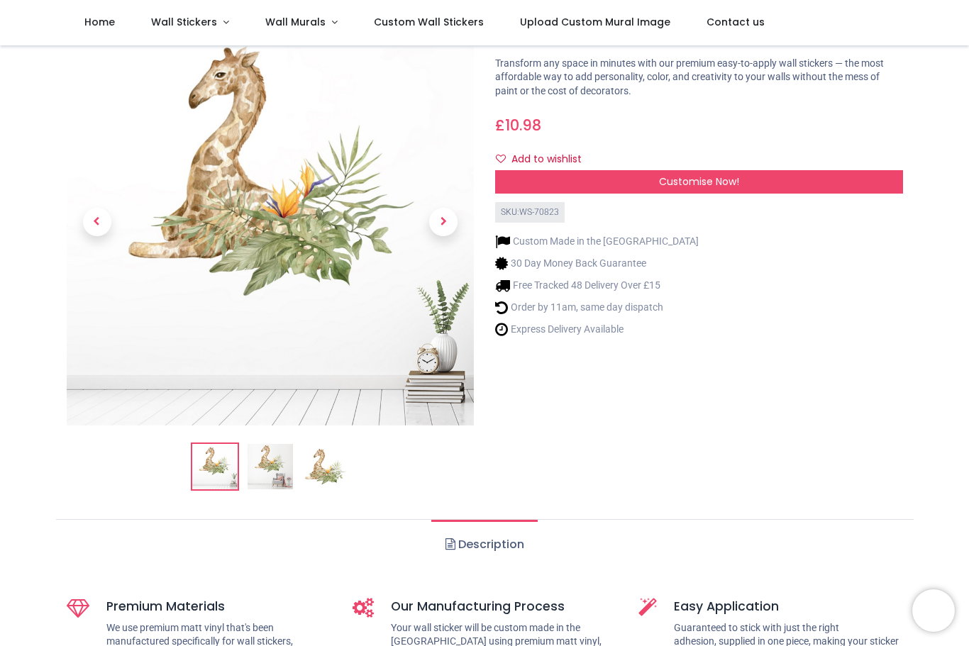
scroll to position [72, 0]
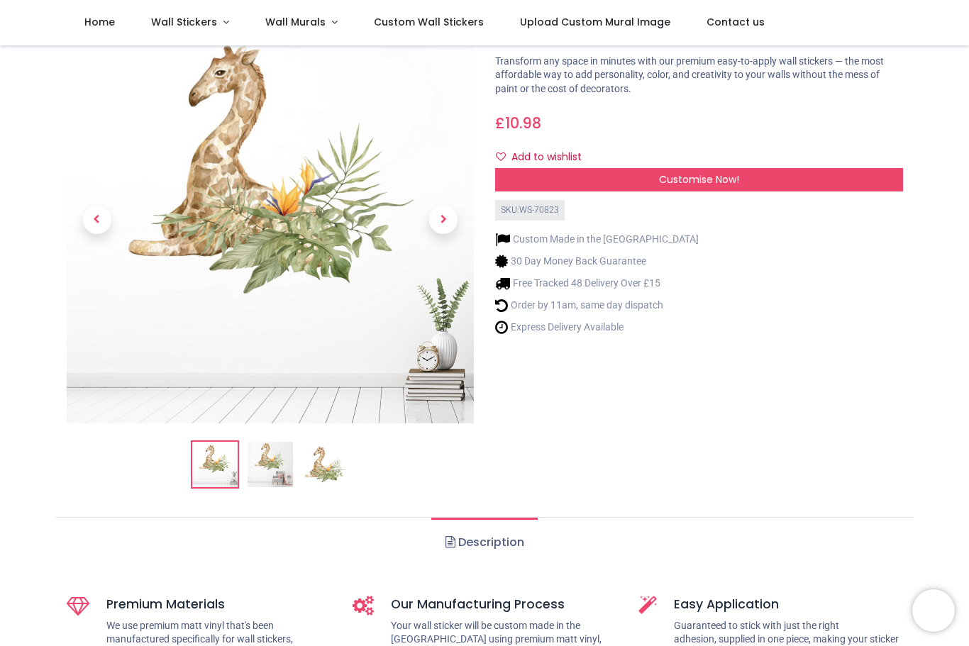
click at [277, 477] on img at bounding box center [270, 464] width 45 height 45
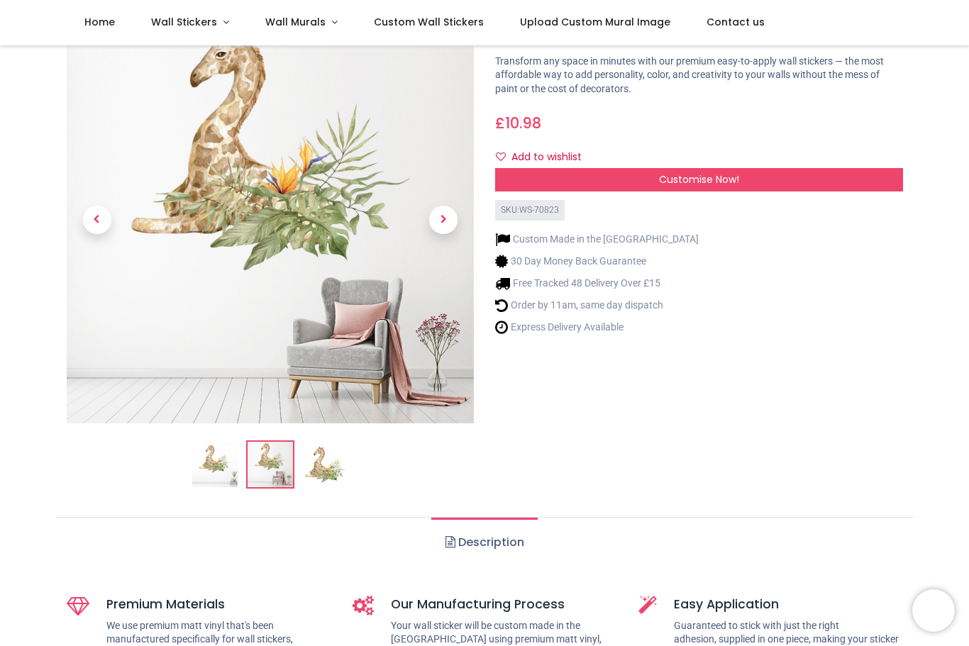
click at [331, 486] on img at bounding box center [325, 464] width 45 height 45
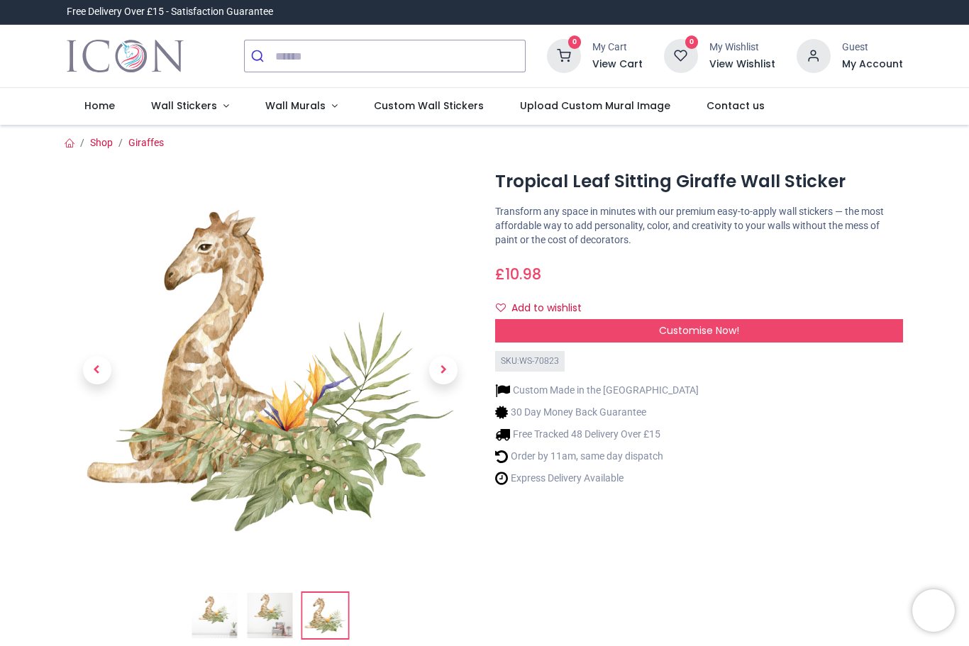
scroll to position [0, 0]
click at [342, 50] on input "search" at bounding box center [400, 55] width 250 height 31
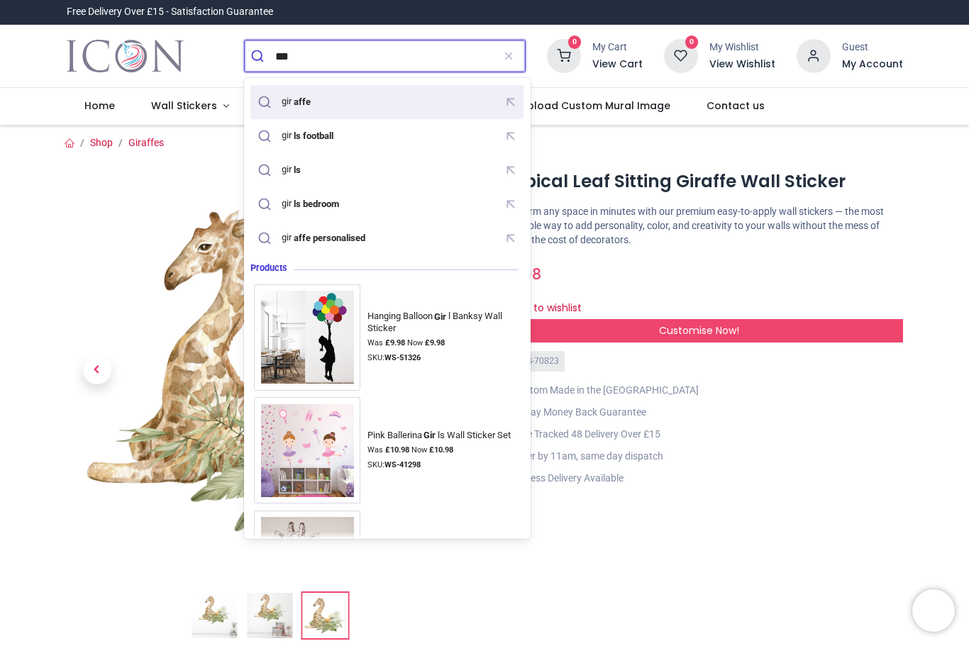
click at [312, 104] on mark "affe" at bounding box center [302, 101] width 21 height 14
type input "*******"
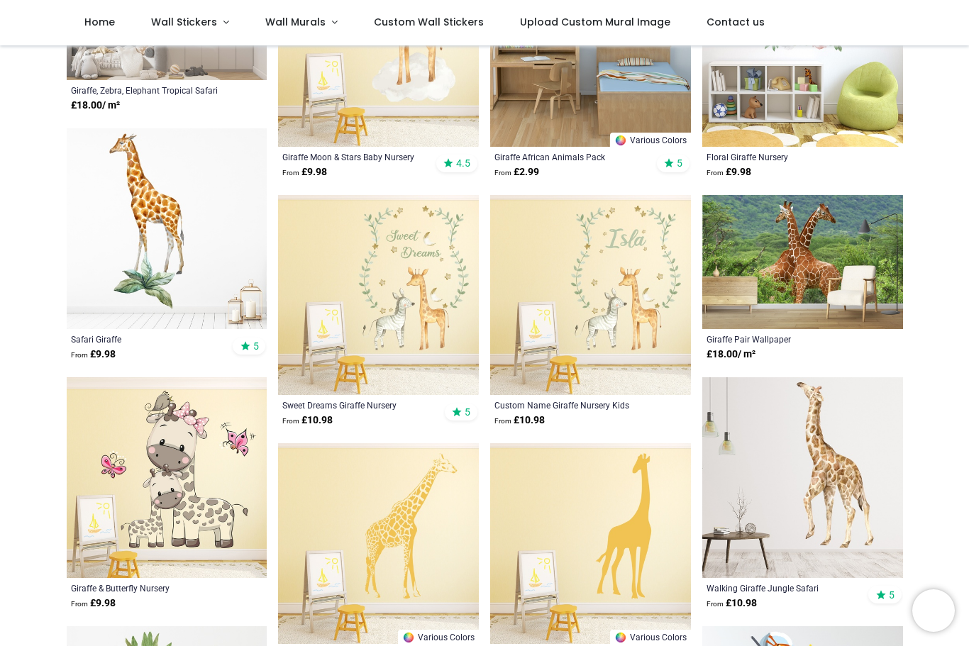
scroll to position [471, 0]
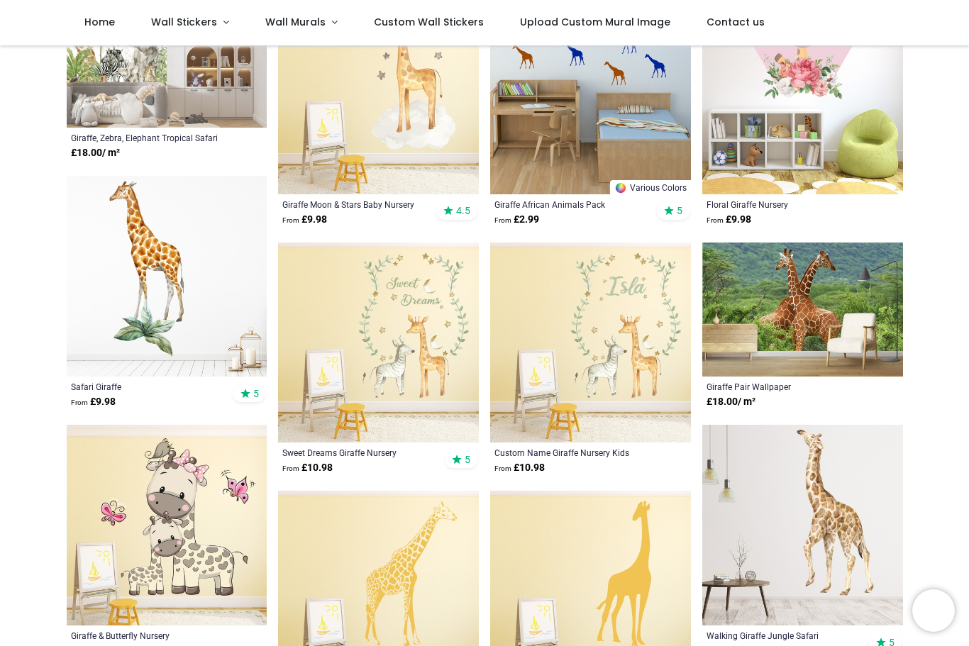
click at [162, 304] on img at bounding box center [167, 276] width 201 height 201
click at [109, 391] on div "Safari Giraffe" at bounding box center [148, 386] width 154 height 11
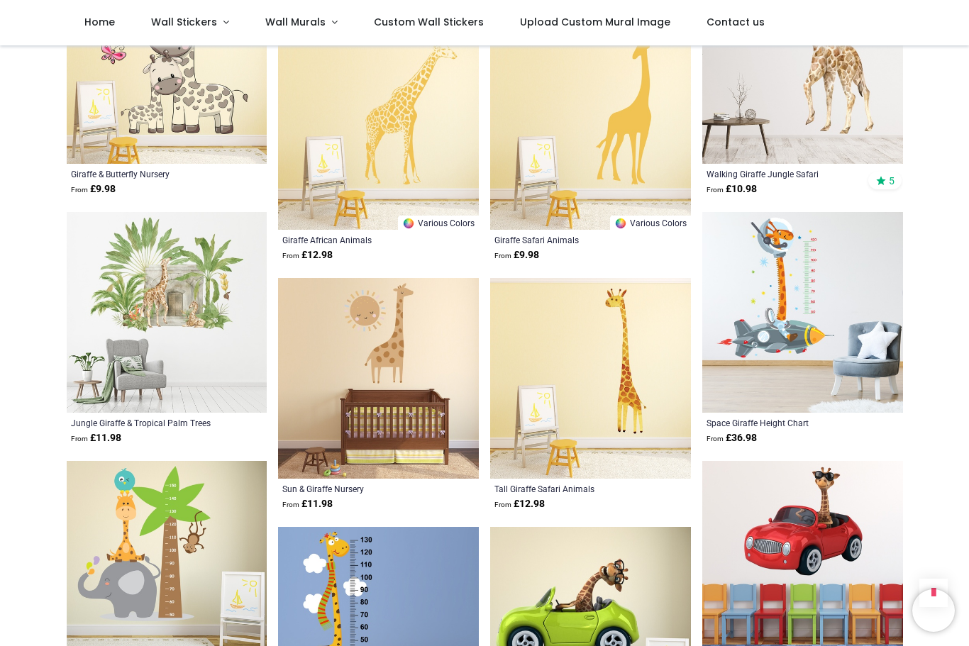
click at [968, 255] on div "Pricelist : Public Pricelist Public Pricelist ******* Home Animal Decor Kids Pe…" at bounding box center [484, 94] width 969 height 1965
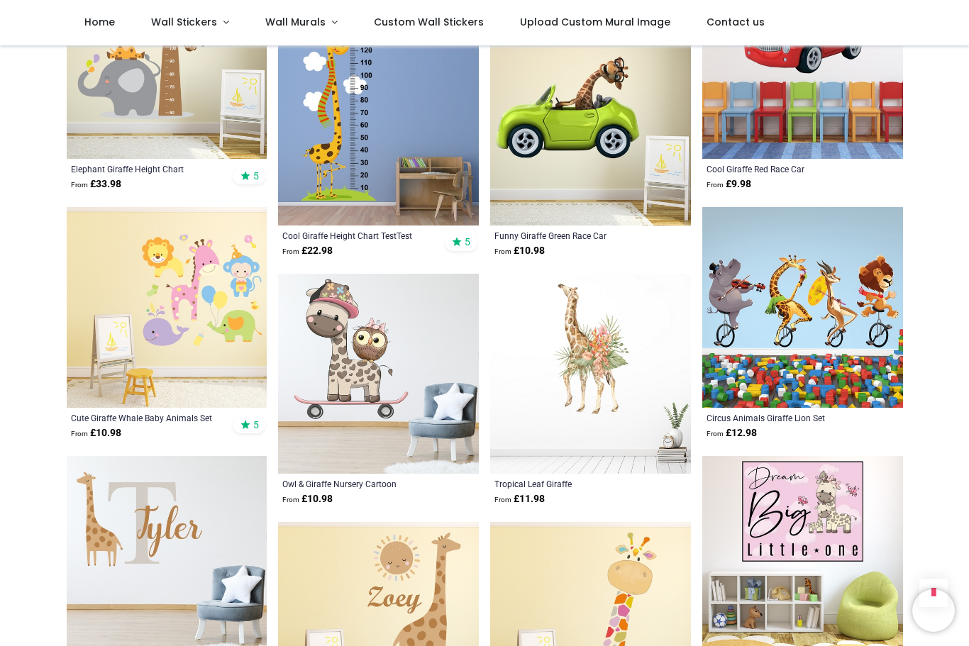
scroll to position [1437, 0]
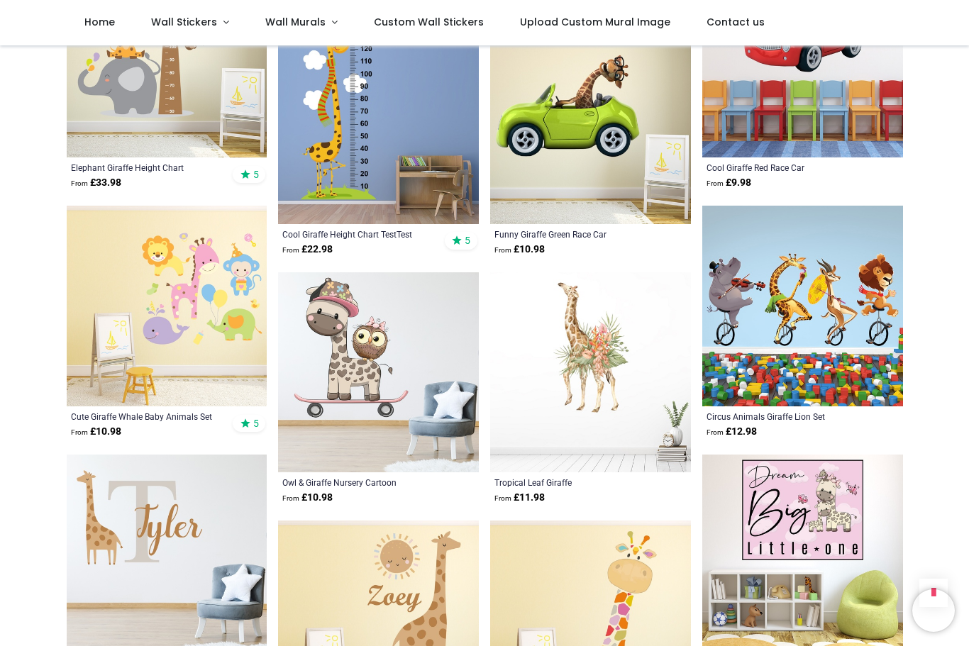
click at [592, 355] on img at bounding box center [590, 372] width 201 height 201
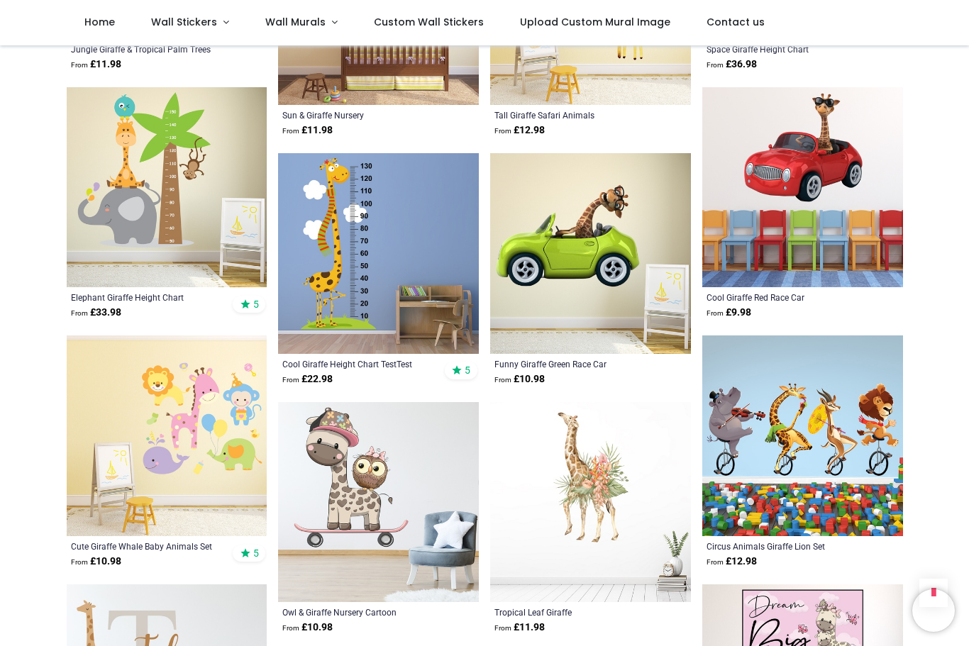
scroll to position [1305, 0]
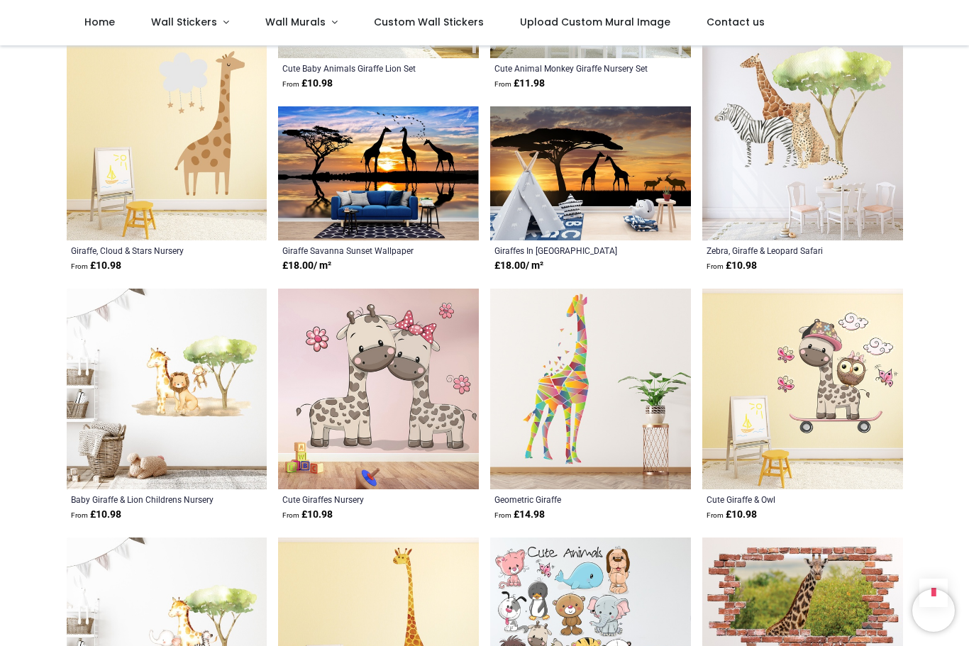
scroll to position [2350, 0]
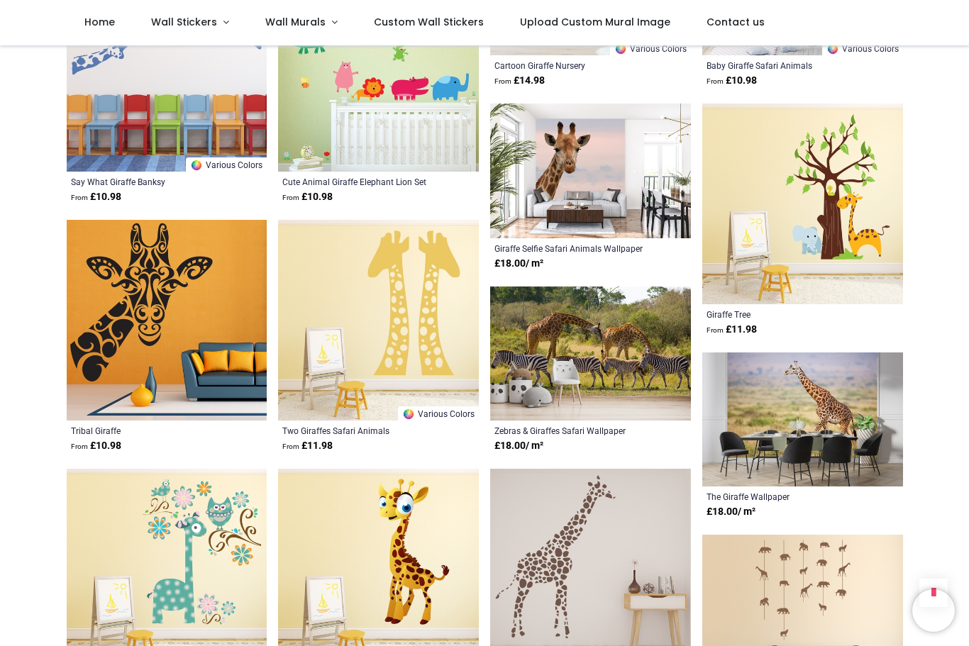
scroll to position [4527, 0]
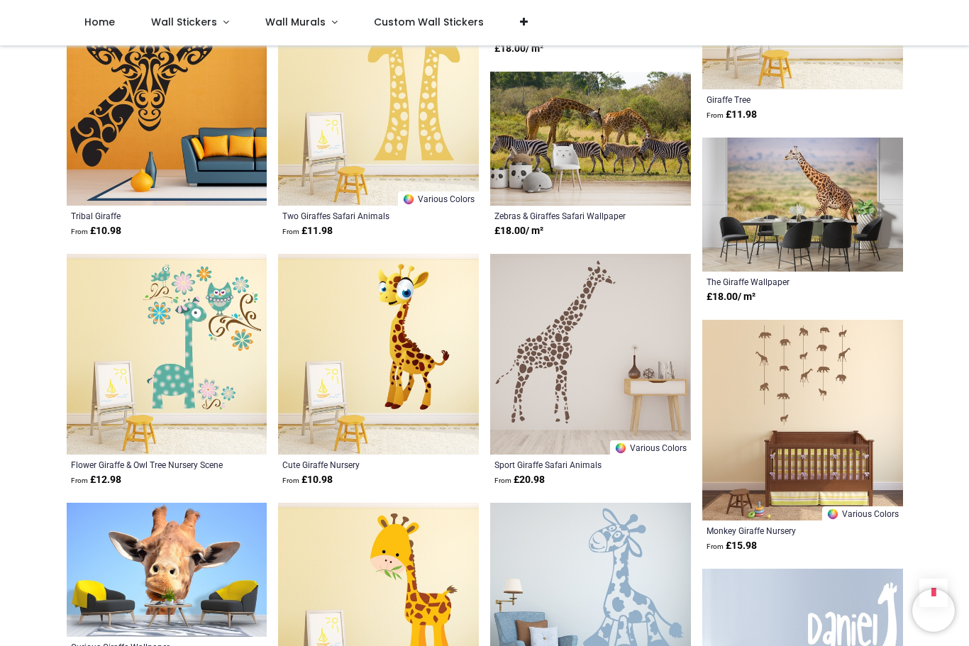
scroll to position [3747, 0]
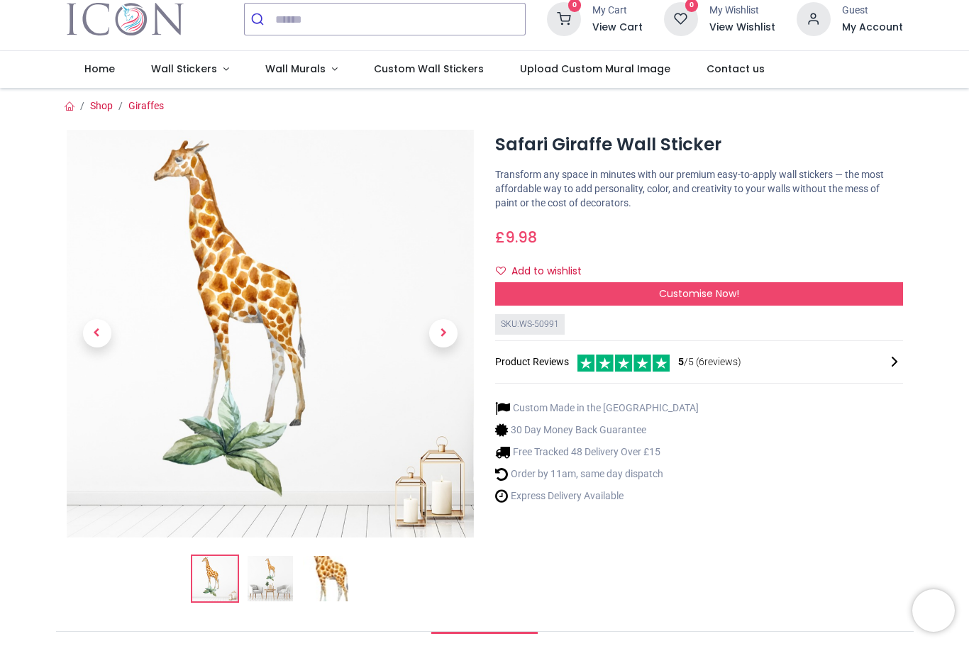
scroll to position [53, 0]
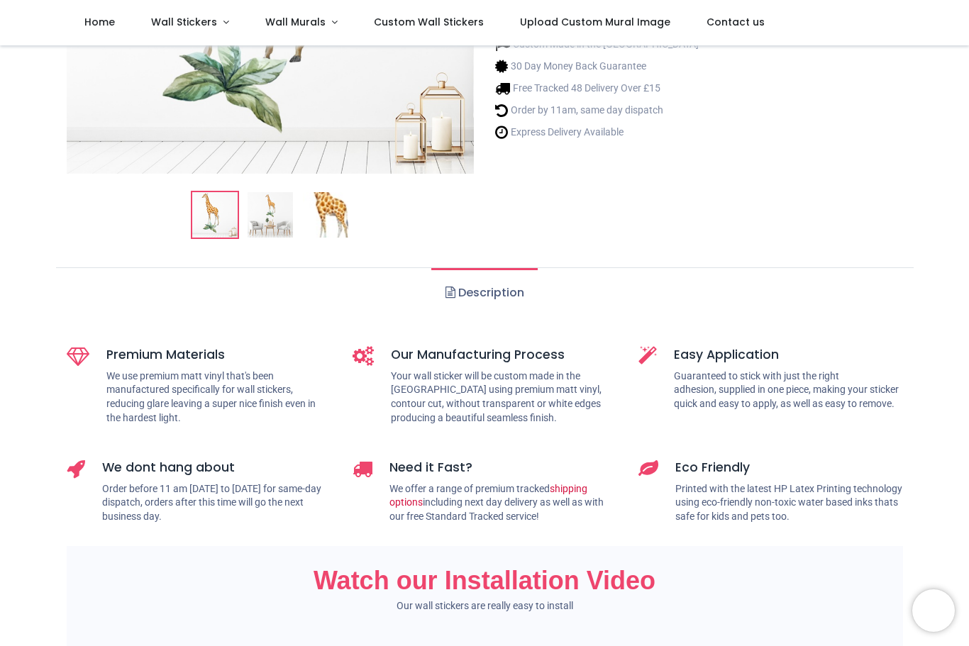
scroll to position [321, 0]
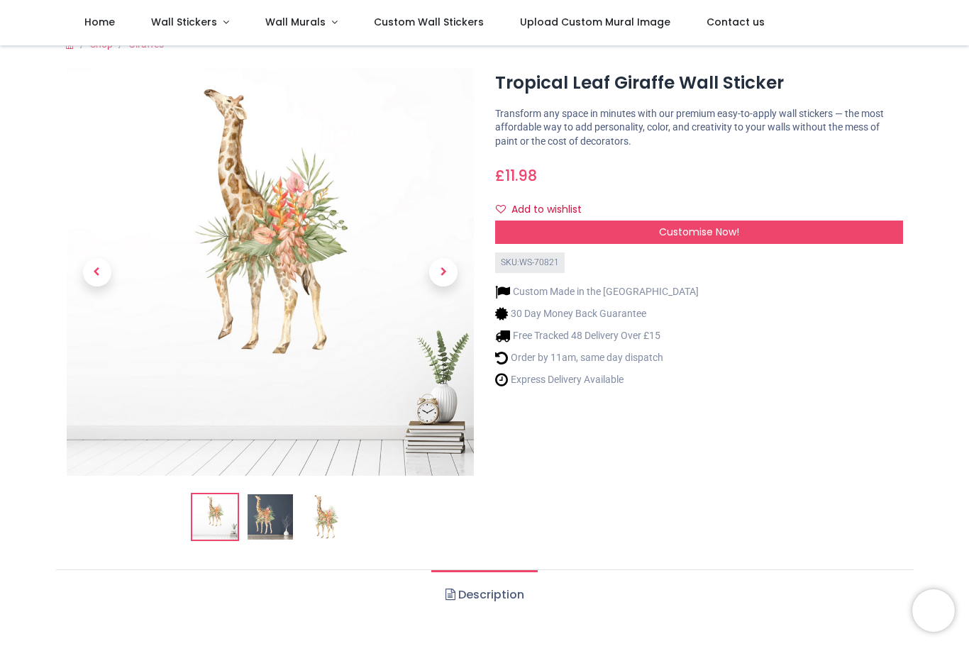
scroll to position [18, 0]
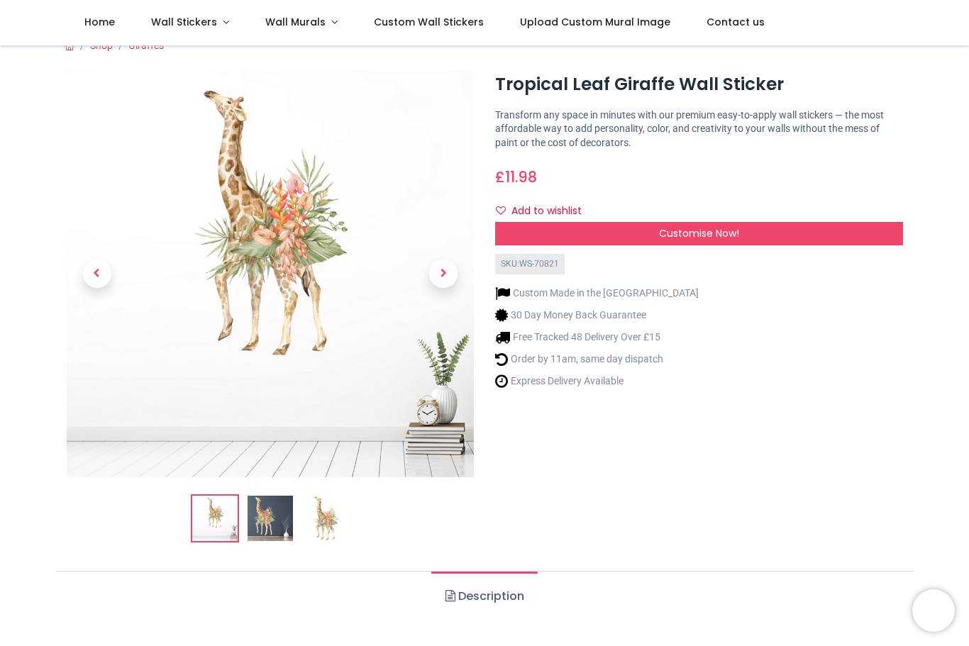
click at [713, 233] on span "Customise Now!" at bounding box center [699, 233] width 80 height 14
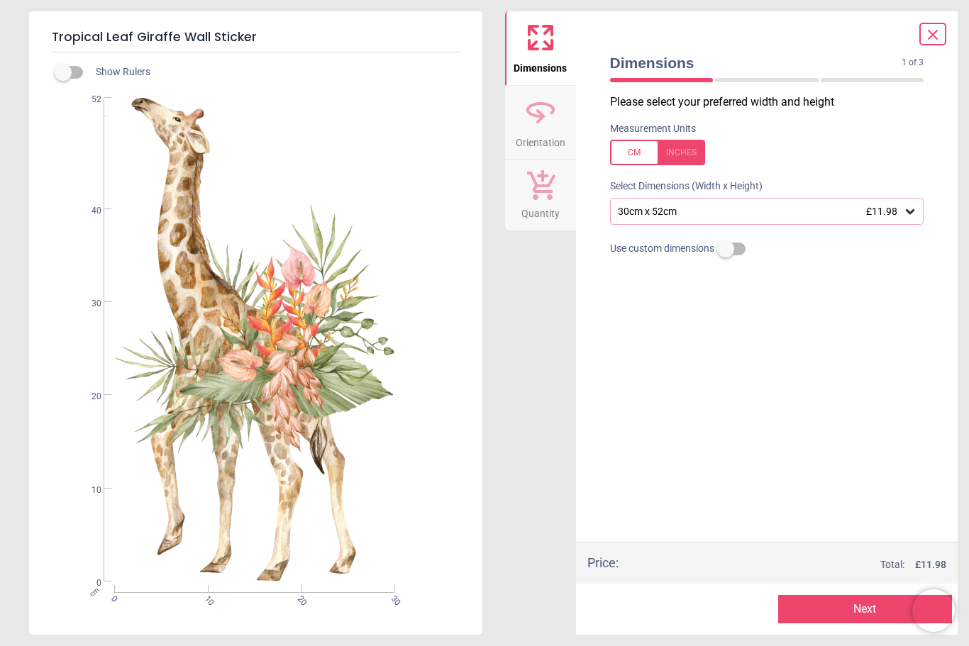
click at [897, 312] on div "Please select your preferred width and height Measurement Units Select Dimensio…" at bounding box center [767, 318] width 337 height 448
click at [899, 313] on div "Please select your preferred width and height Measurement Units Select Dimensio…" at bounding box center [767, 318] width 337 height 448
click at [900, 313] on div "Please select your preferred width and height Measurement Units Select Dimensio…" at bounding box center [767, 318] width 337 height 448
click at [785, 376] on div "Please select your preferred width and height Measurement Units Select Dimensio…" at bounding box center [767, 318] width 337 height 448
